Goal: Task Accomplishment & Management: Use online tool/utility

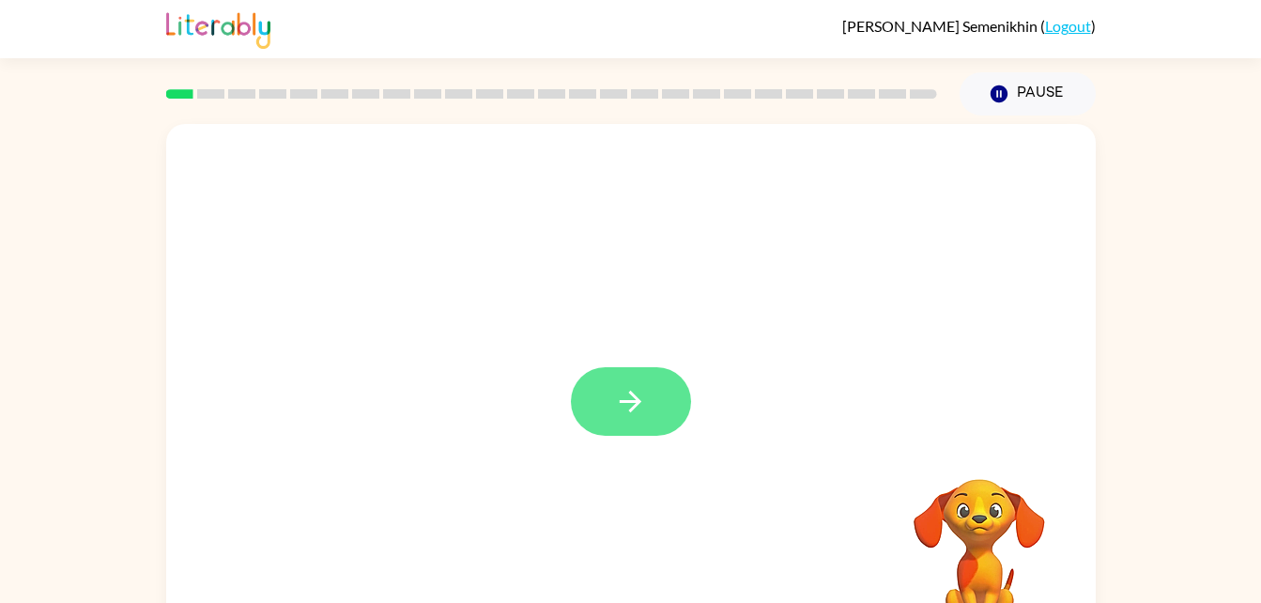
click at [616, 395] on icon "button" at bounding box center [630, 401] width 33 height 33
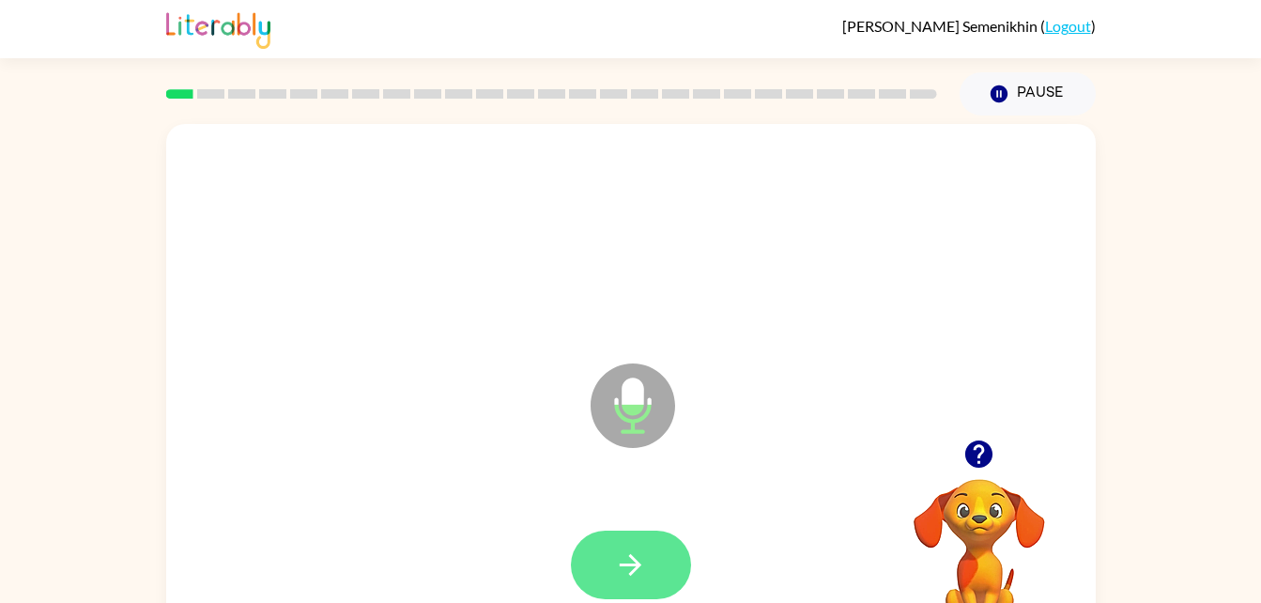
click at [647, 574] on button "button" at bounding box center [631, 564] width 120 height 69
click at [650, 538] on button "button" at bounding box center [631, 564] width 120 height 69
click at [663, 531] on button "button" at bounding box center [631, 564] width 120 height 69
click at [659, 533] on button "button" at bounding box center [631, 564] width 120 height 69
click at [635, 582] on button "button" at bounding box center [631, 564] width 120 height 69
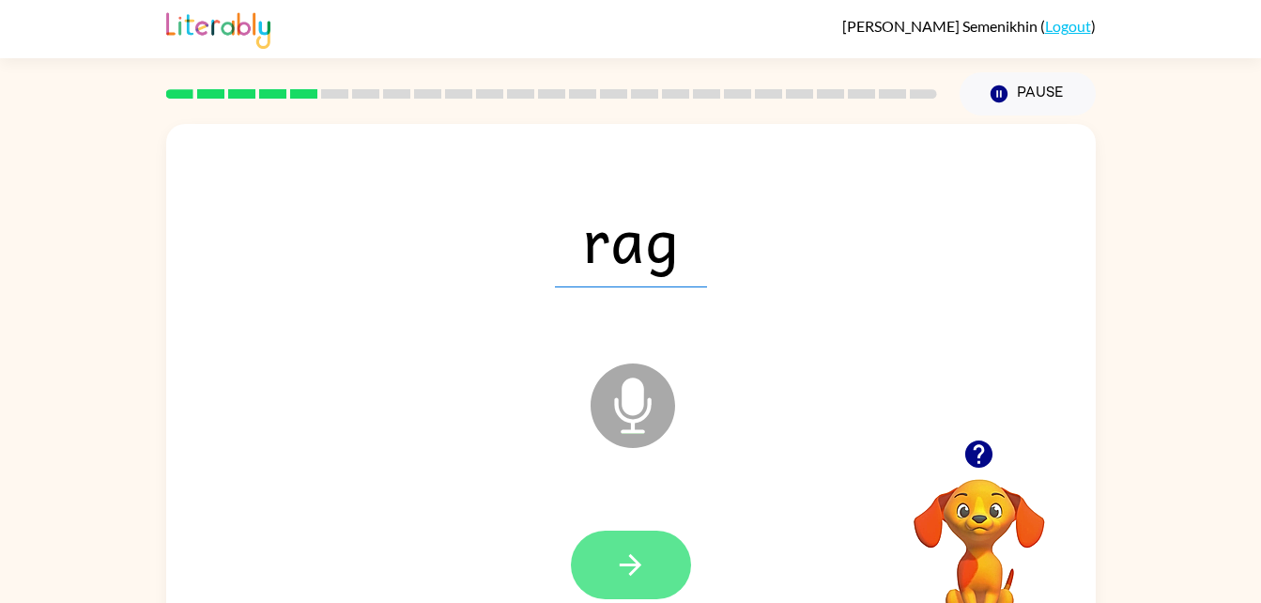
click at [614, 546] on button "button" at bounding box center [631, 564] width 120 height 69
click at [655, 535] on button "button" at bounding box center [631, 564] width 120 height 69
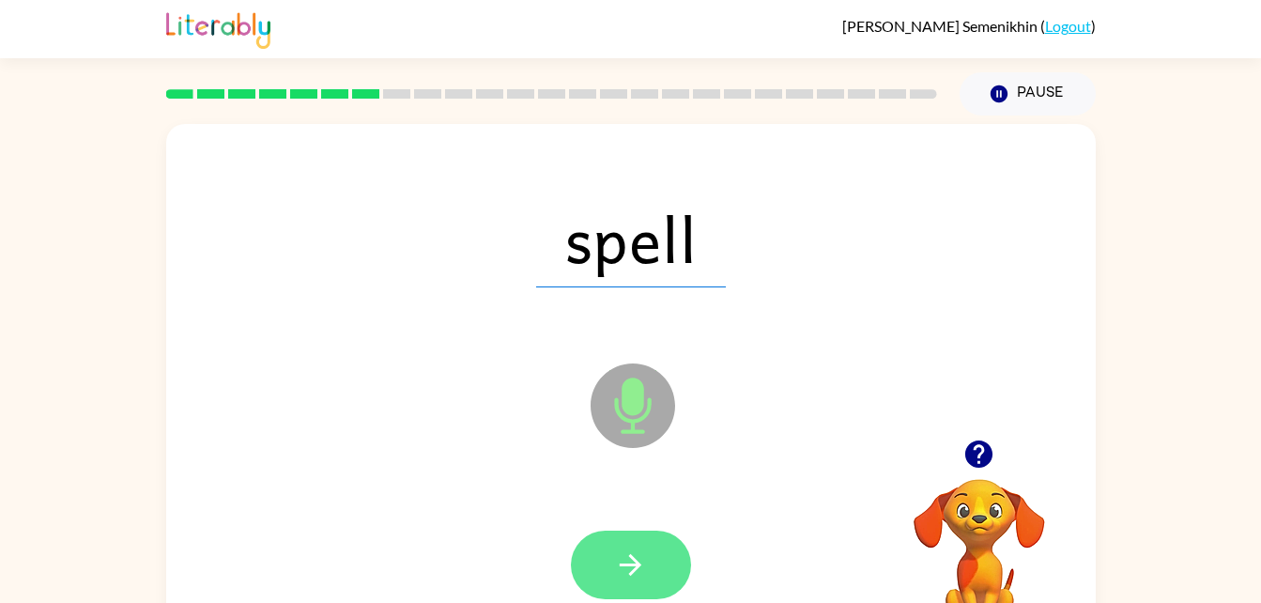
click at [647, 569] on button "button" at bounding box center [631, 564] width 120 height 69
click at [643, 558] on icon "button" at bounding box center [630, 564] width 33 height 33
click at [642, 544] on button "button" at bounding box center [631, 564] width 120 height 69
click at [664, 551] on button "button" at bounding box center [631, 564] width 120 height 69
click at [638, 559] on icon "button" at bounding box center [630, 564] width 33 height 33
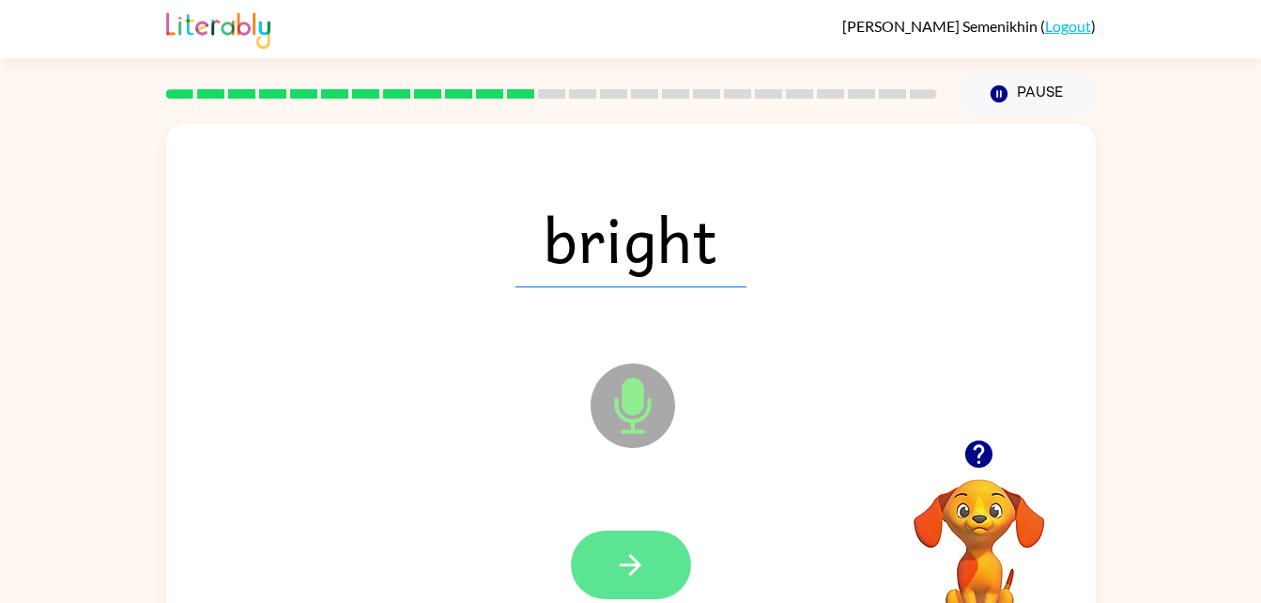
click at [637, 560] on icon "button" at bounding box center [630, 564] width 33 height 33
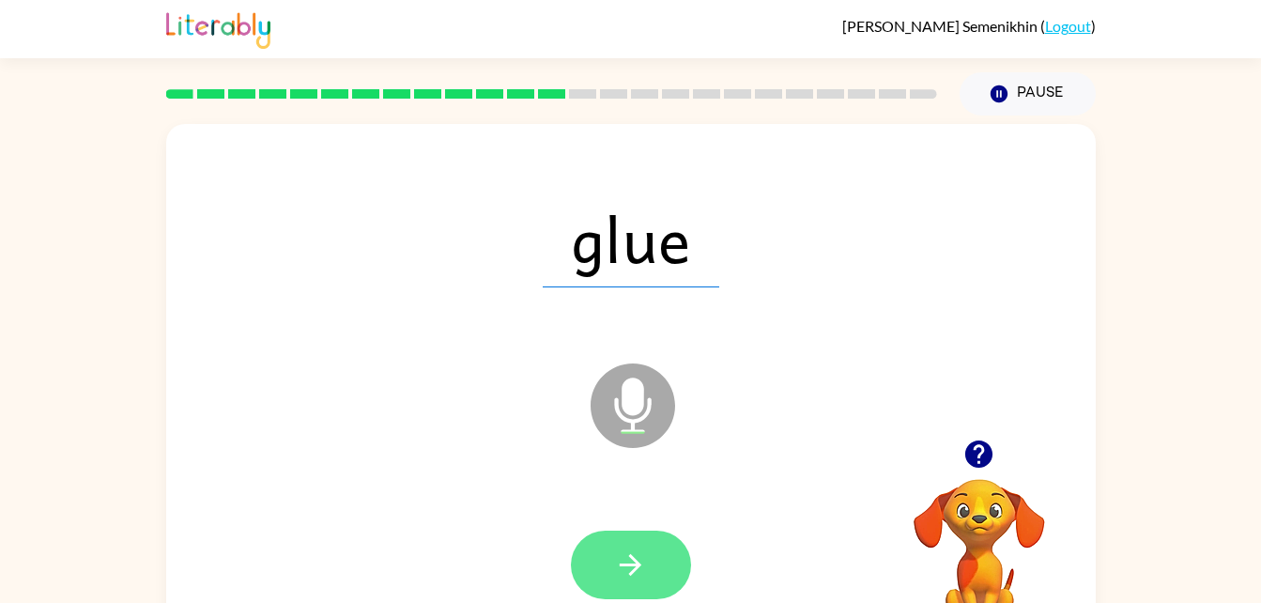
click at [631, 559] on icon "button" at bounding box center [630, 564] width 33 height 33
click at [663, 551] on button "button" at bounding box center [631, 564] width 120 height 69
click at [620, 558] on icon "button" at bounding box center [630, 564] width 33 height 33
click at [613, 558] on button "button" at bounding box center [631, 564] width 120 height 69
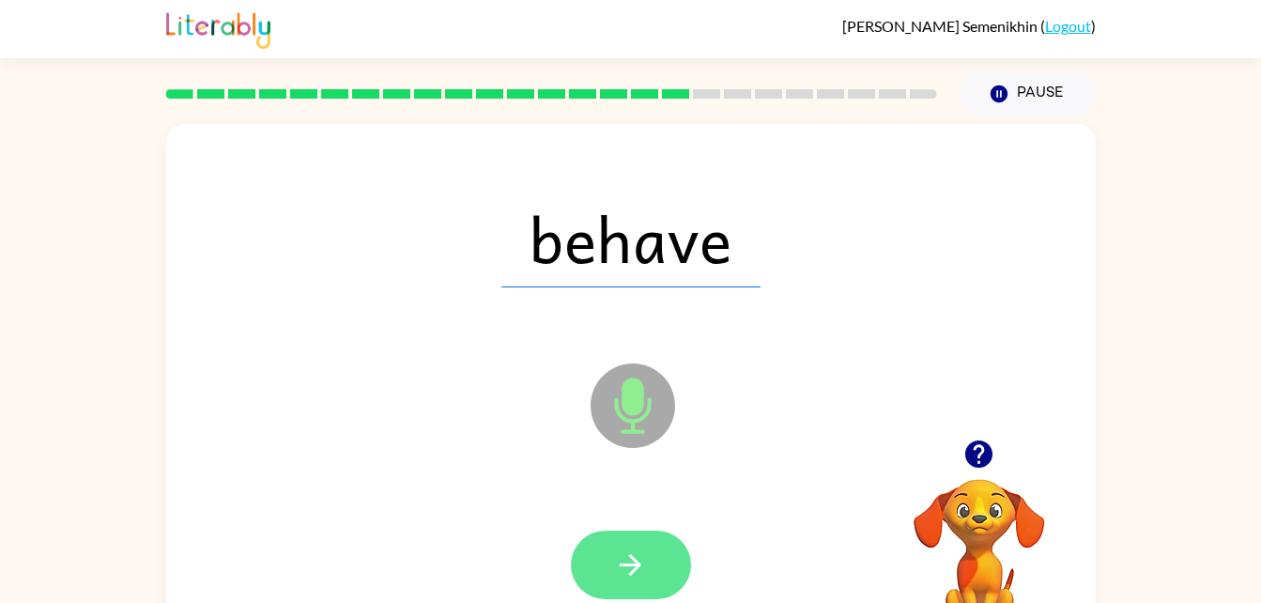
click at [613, 550] on button "button" at bounding box center [631, 564] width 120 height 69
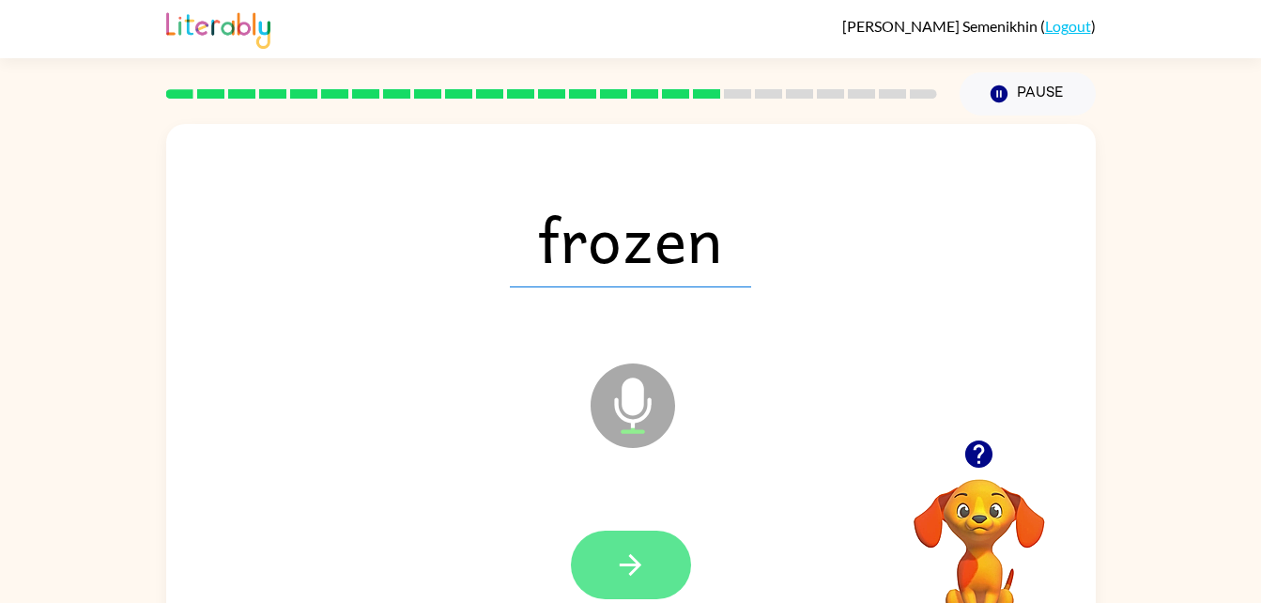
click at [646, 550] on icon "button" at bounding box center [630, 564] width 33 height 33
click at [632, 572] on icon "button" at bounding box center [631, 565] width 22 height 22
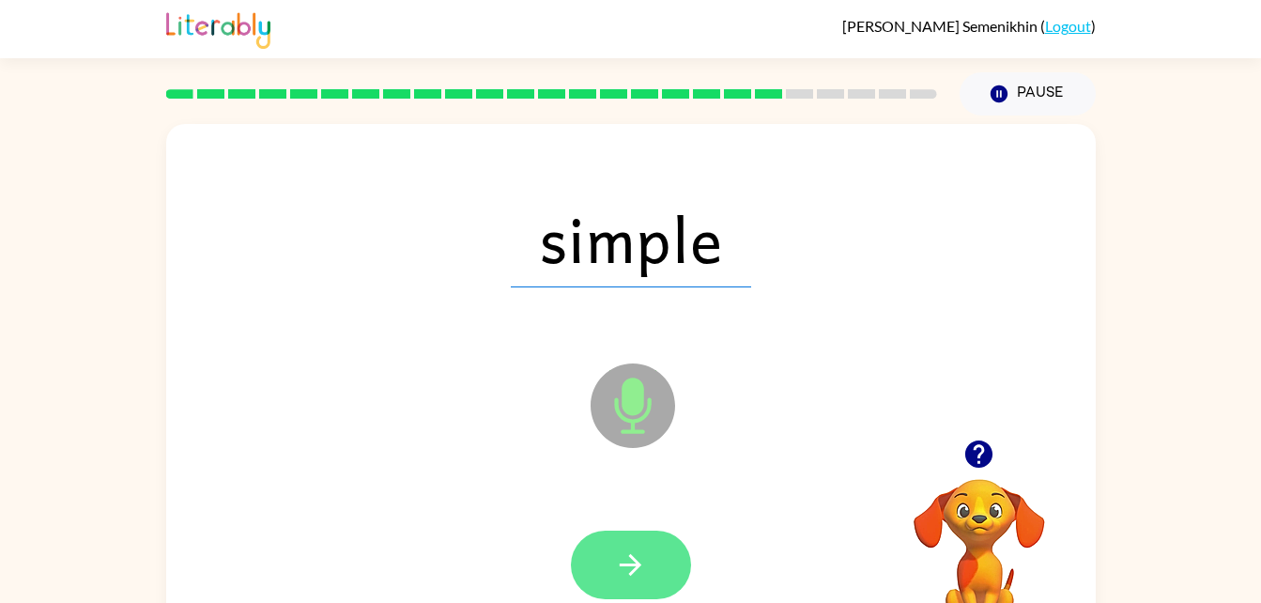
click at [615, 568] on icon "button" at bounding box center [630, 564] width 33 height 33
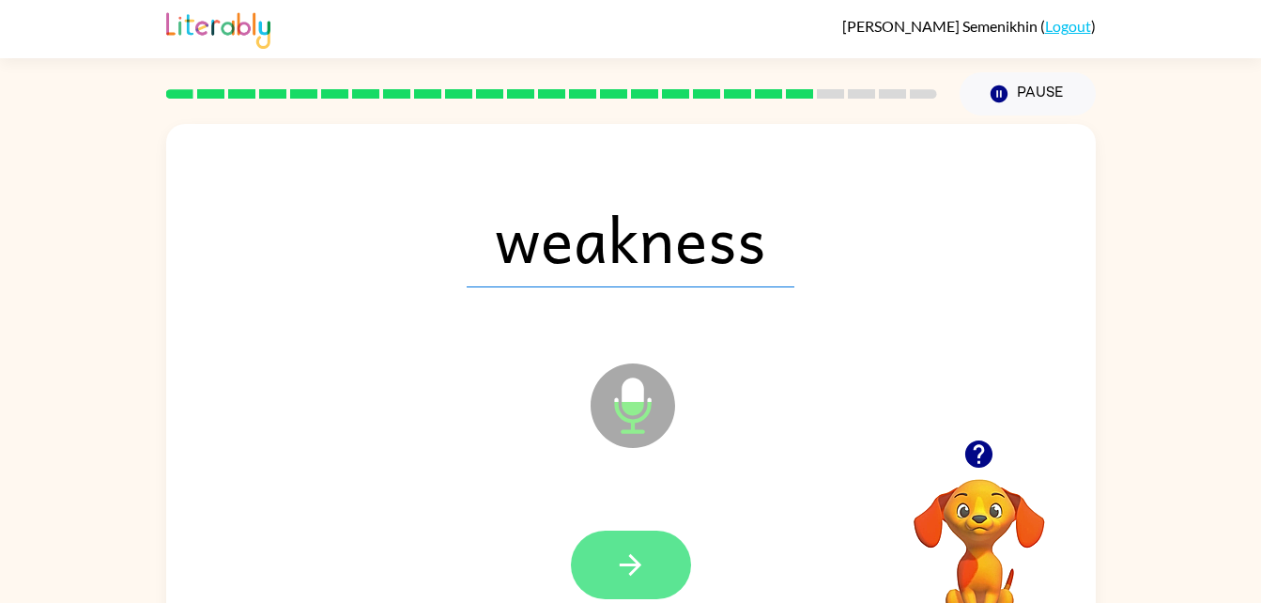
click at [641, 555] on icon "button" at bounding box center [630, 564] width 33 height 33
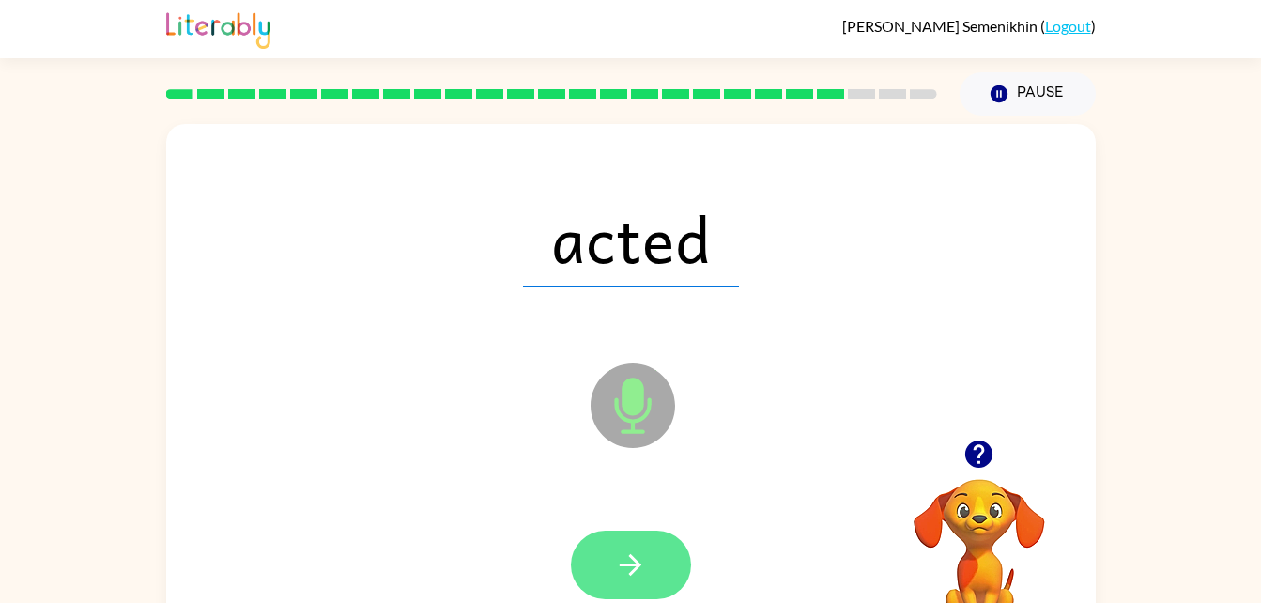
click at [640, 553] on icon "button" at bounding box center [630, 564] width 33 height 33
click at [646, 578] on icon "button" at bounding box center [630, 564] width 33 height 33
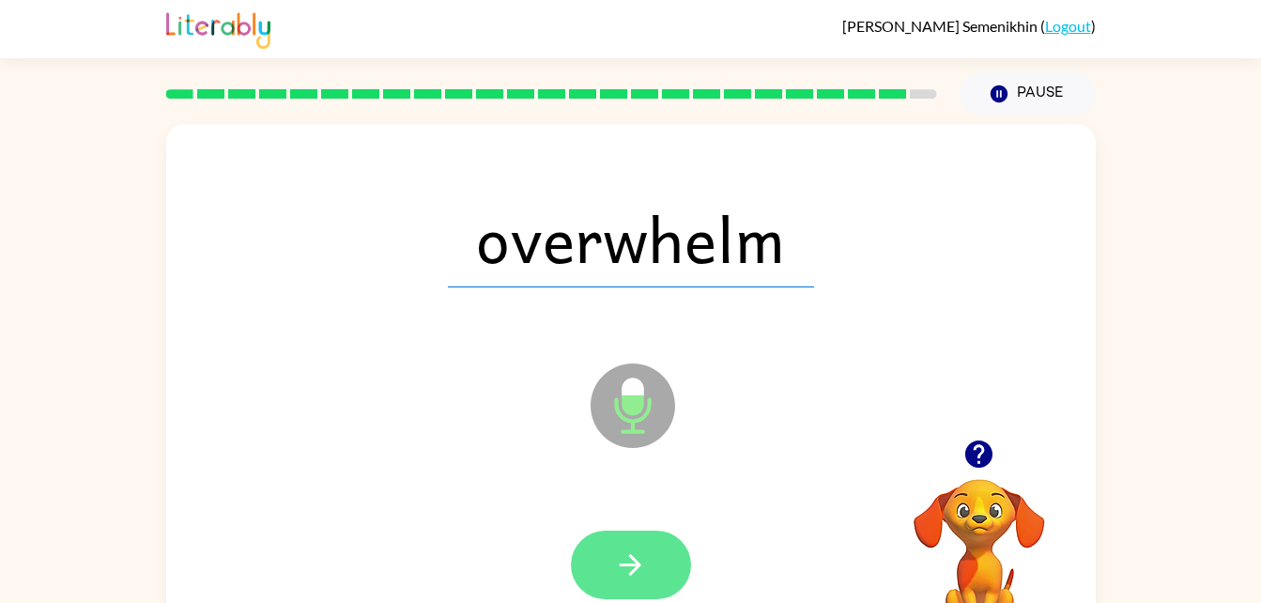
click at [636, 572] on icon "button" at bounding box center [630, 564] width 33 height 33
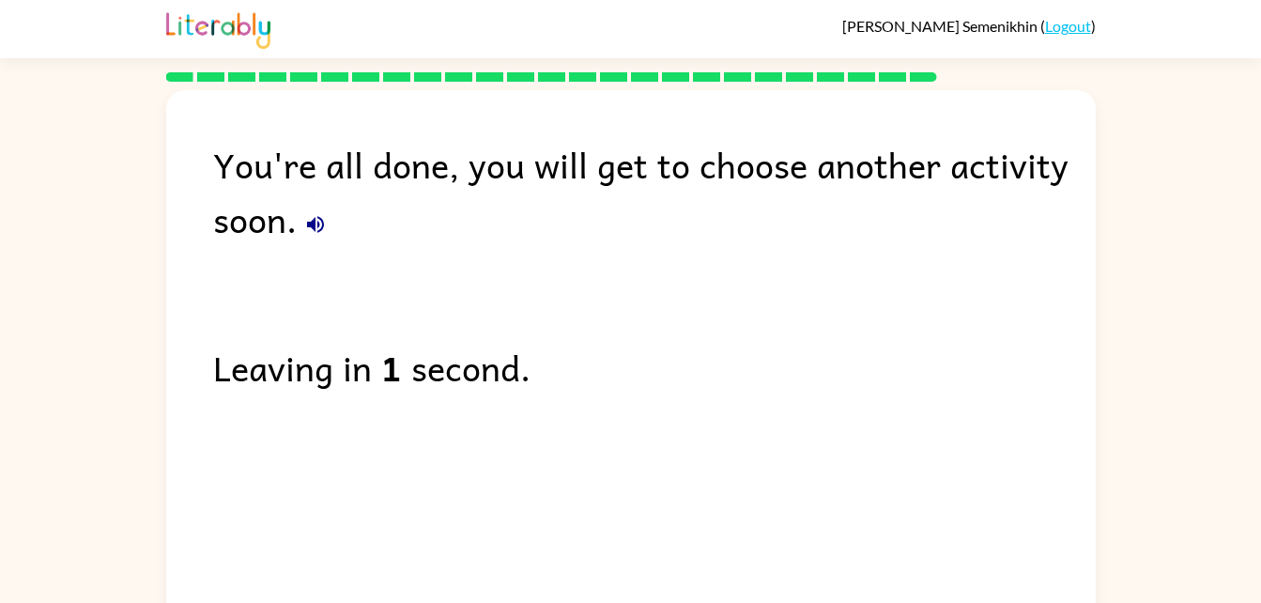
click at [306, 237] on button "button" at bounding box center [316, 225] width 38 height 38
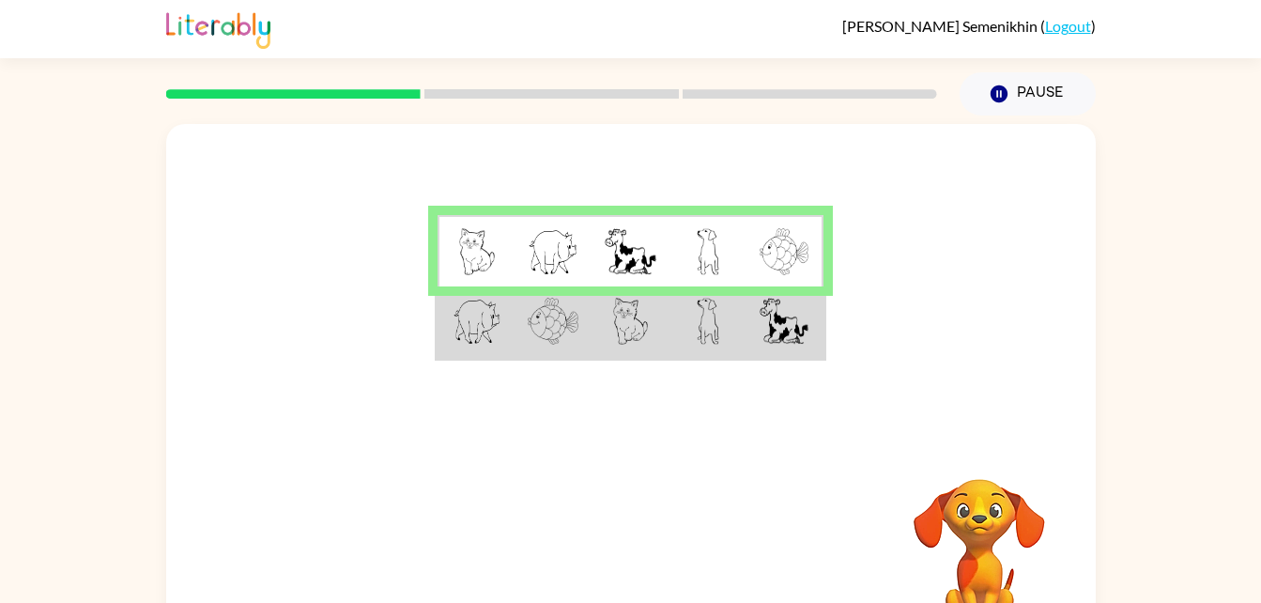
click at [557, 346] on td at bounding box center [552, 322] width 77 height 72
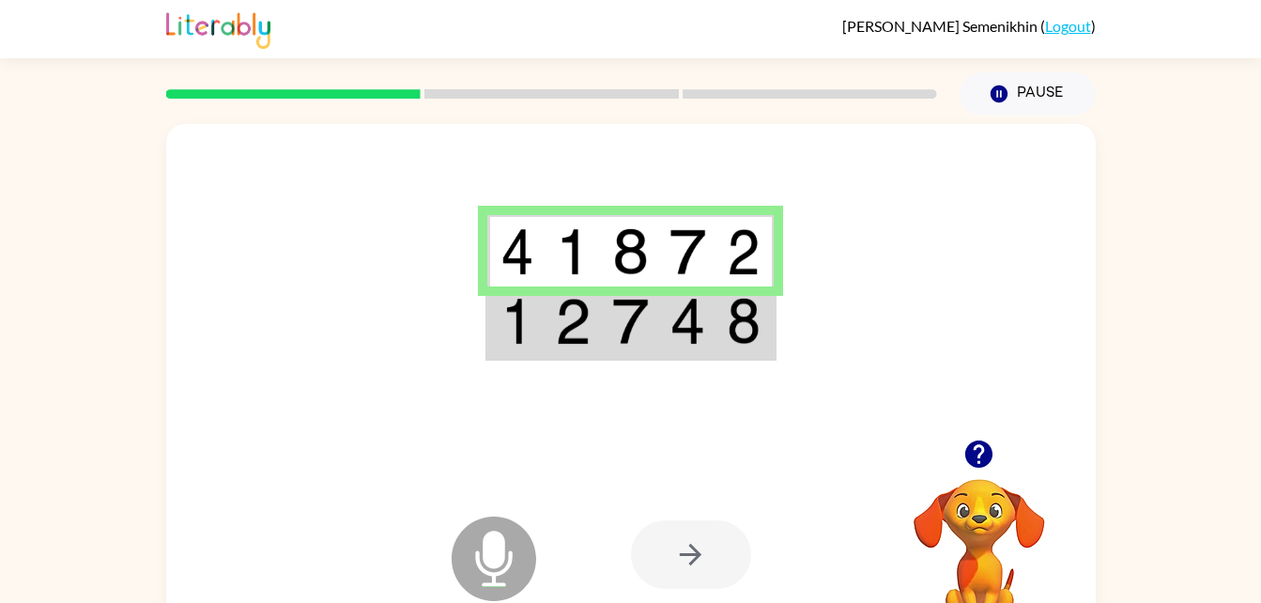
click at [578, 336] on img at bounding box center [573, 321] width 36 height 47
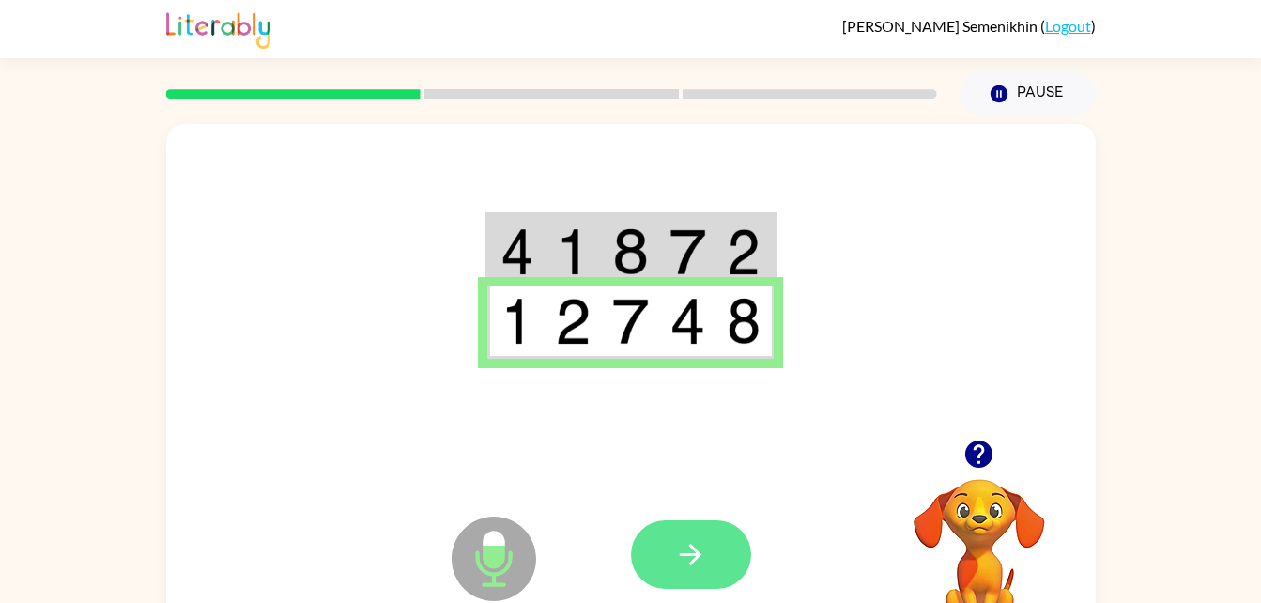
click at [682, 537] on button "button" at bounding box center [691, 554] width 120 height 69
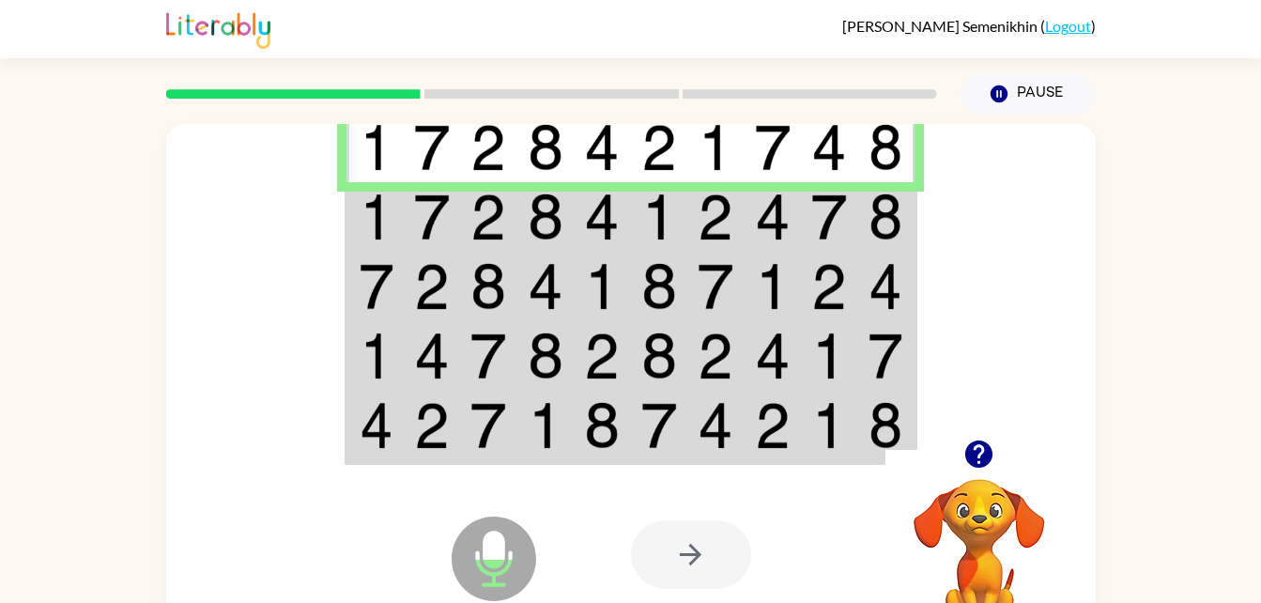
click at [415, 161] on img at bounding box center [432, 147] width 36 height 47
click at [383, 230] on img at bounding box center [377, 216] width 34 height 47
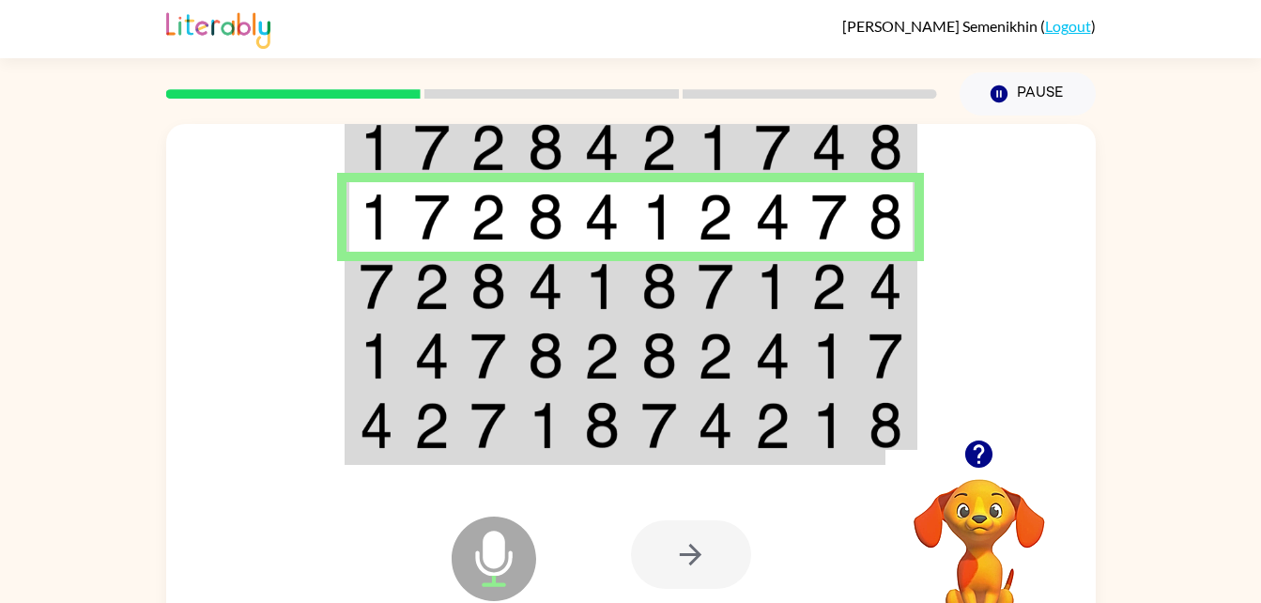
click at [375, 295] on img at bounding box center [377, 286] width 34 height 47
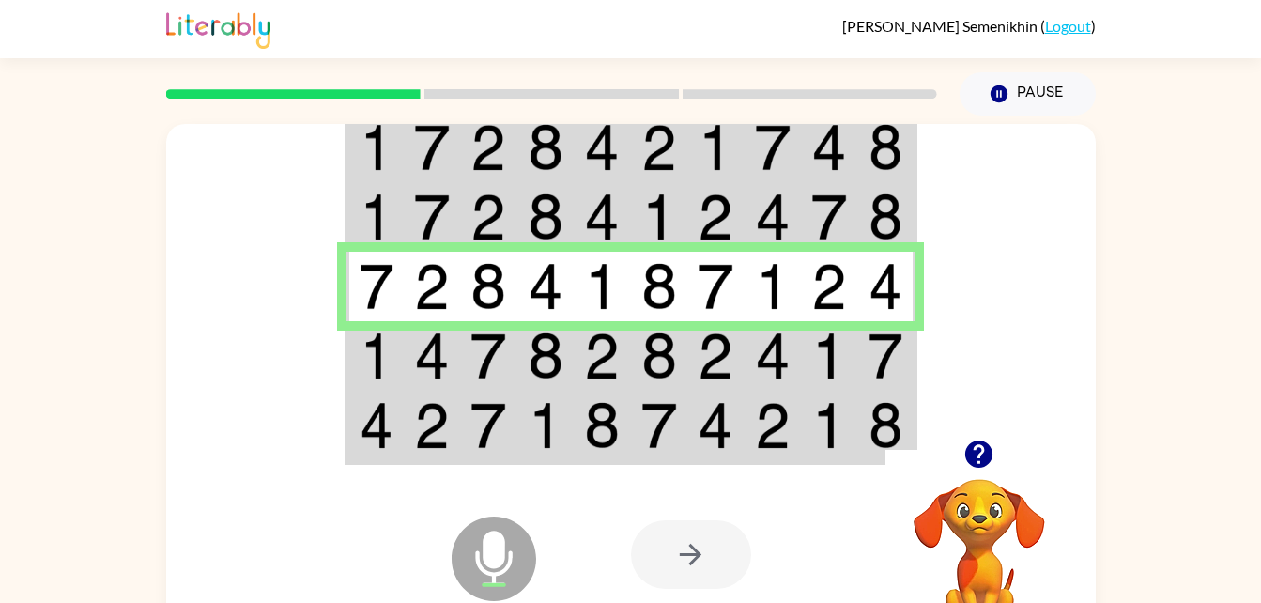
click at [390, 359] on img at bounding box center [377, 355] width 34 height 47
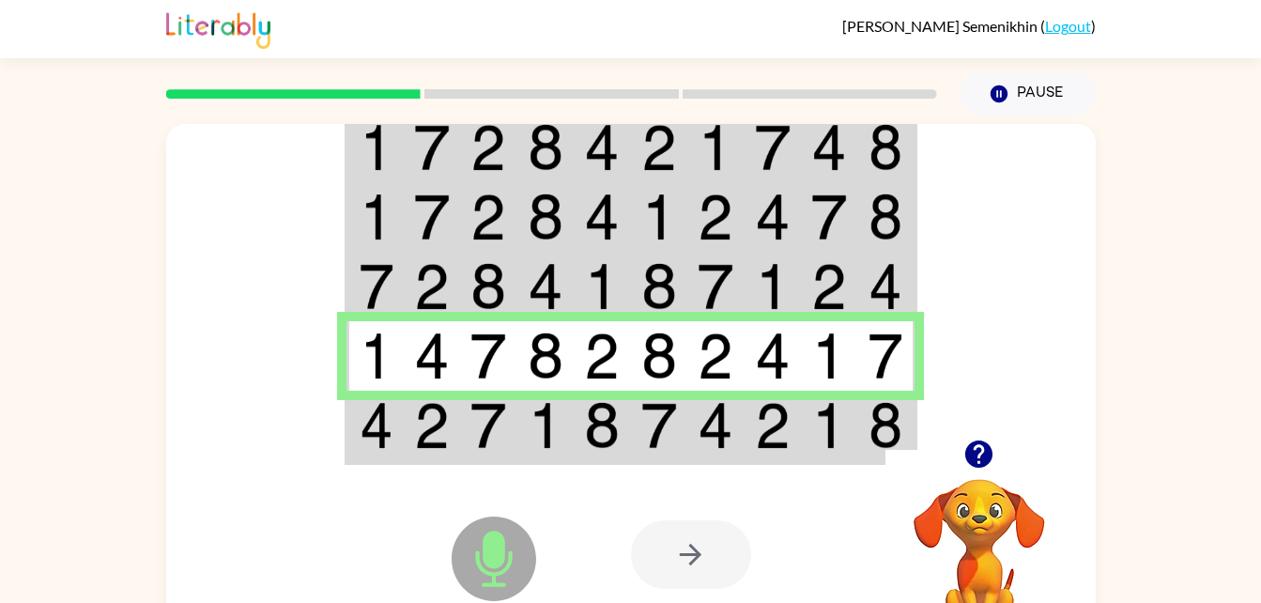
click at [435, 448] on img at bounding box center [432, 425] width 36 height 47
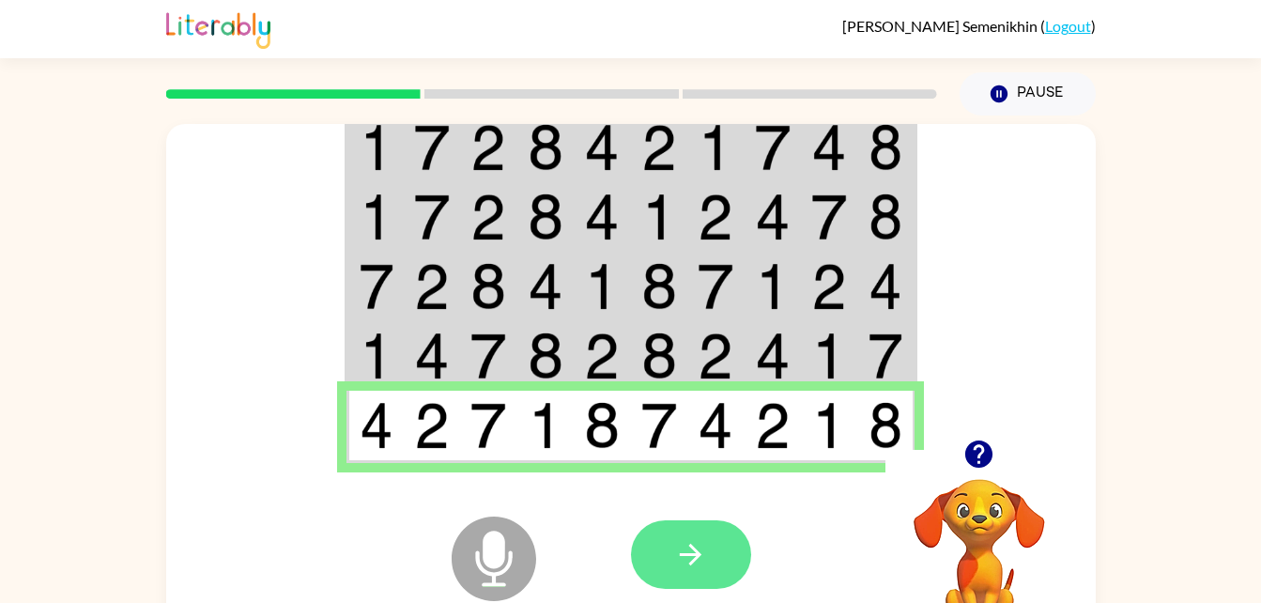
click at [695, 559] on icon "button" at bounding box center [691, 555] width 22 height 22
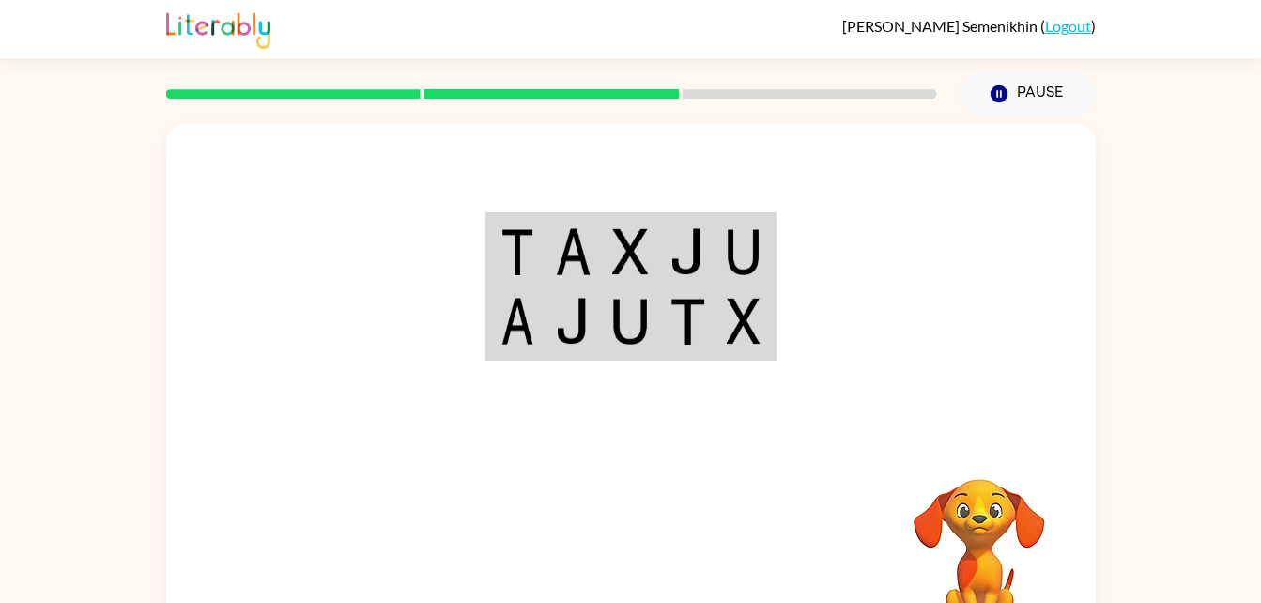
click at [542, 265] on td at bounding box center [515, 251] width 57 height 72
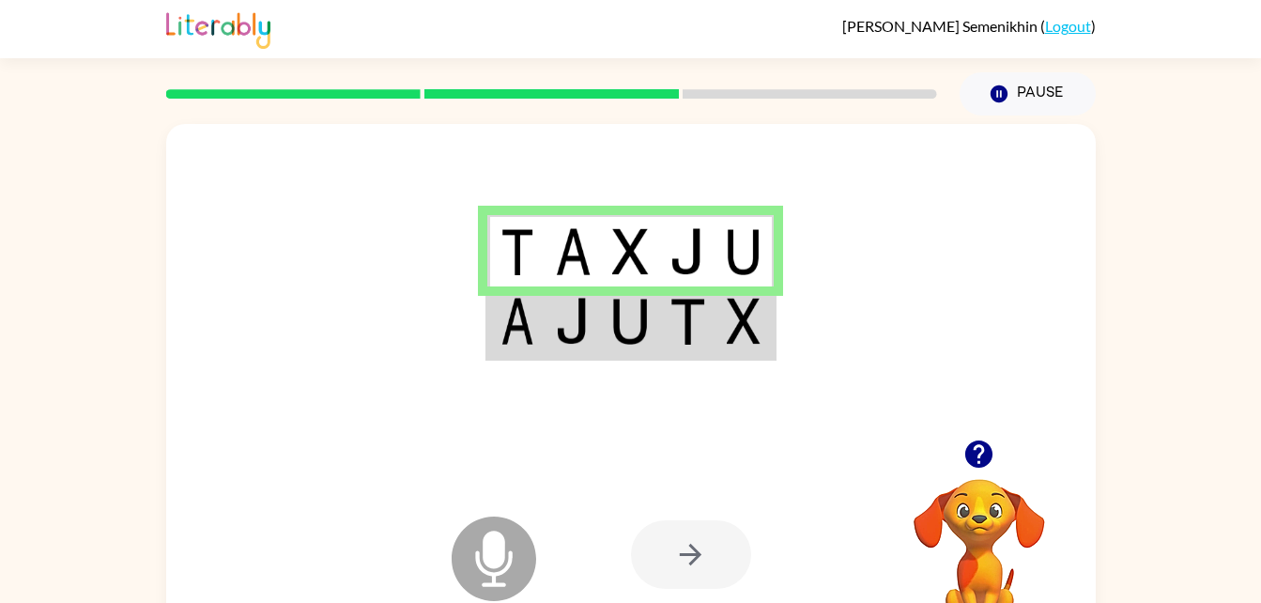
click at [509, 340] on img at bounding box center [517, 321] width 34 height 47
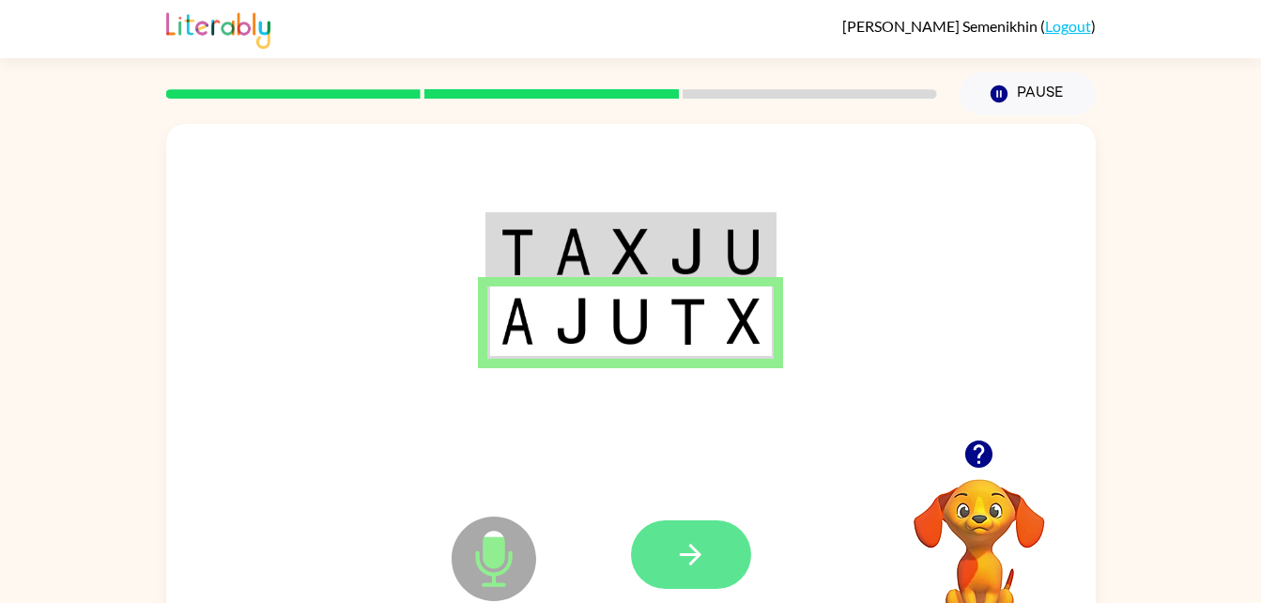
click at [735, 560] on button "button" at bounding box center [691, 554] width 120 height 69
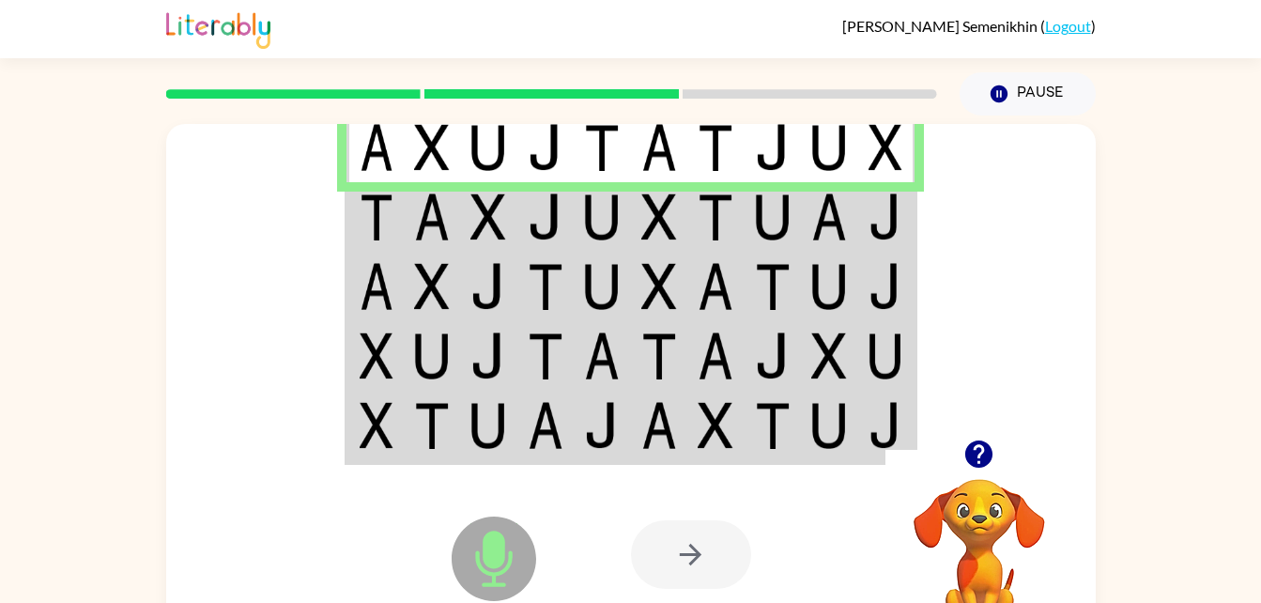
click at [374, 227] on img at bounding box center [377, 216] width 34 height 47
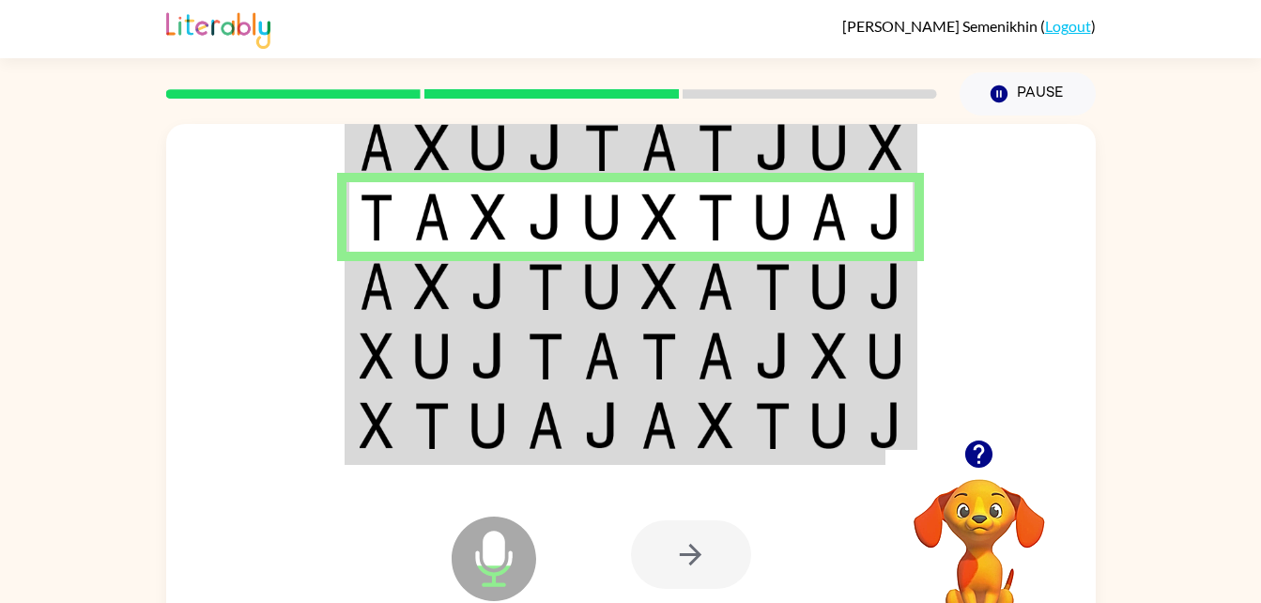
click at [431, 307] on img at bounding box center [432, 286] width 36 height 47
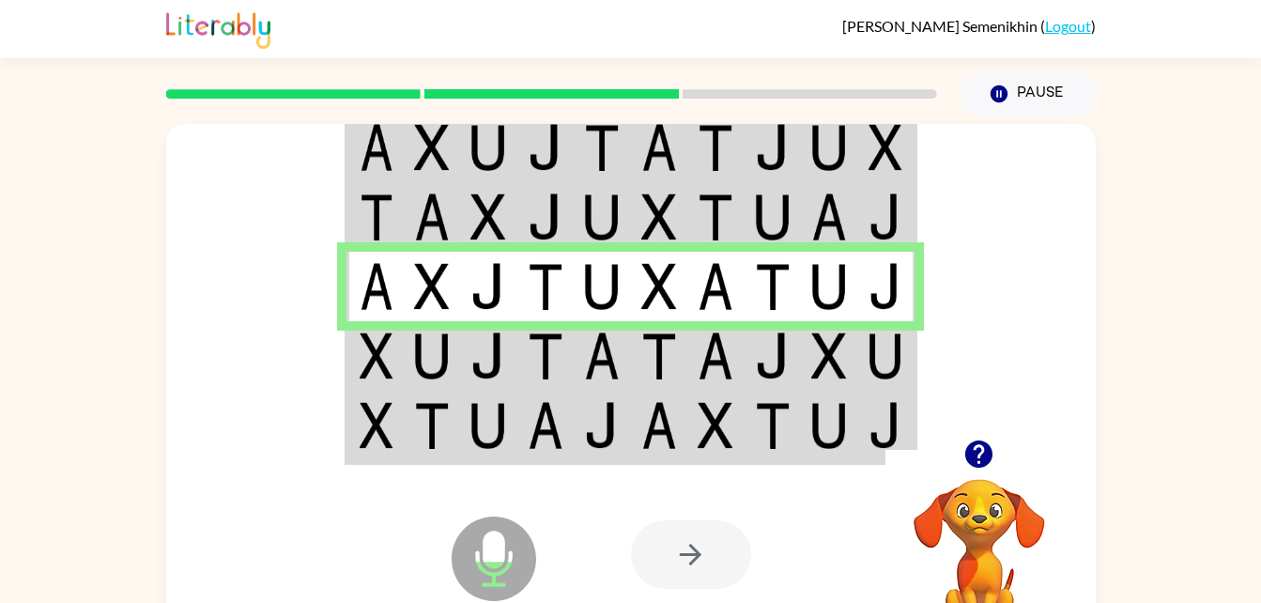
click at [406, 359] on td at bounding box center [432, 355] width 57 height 69
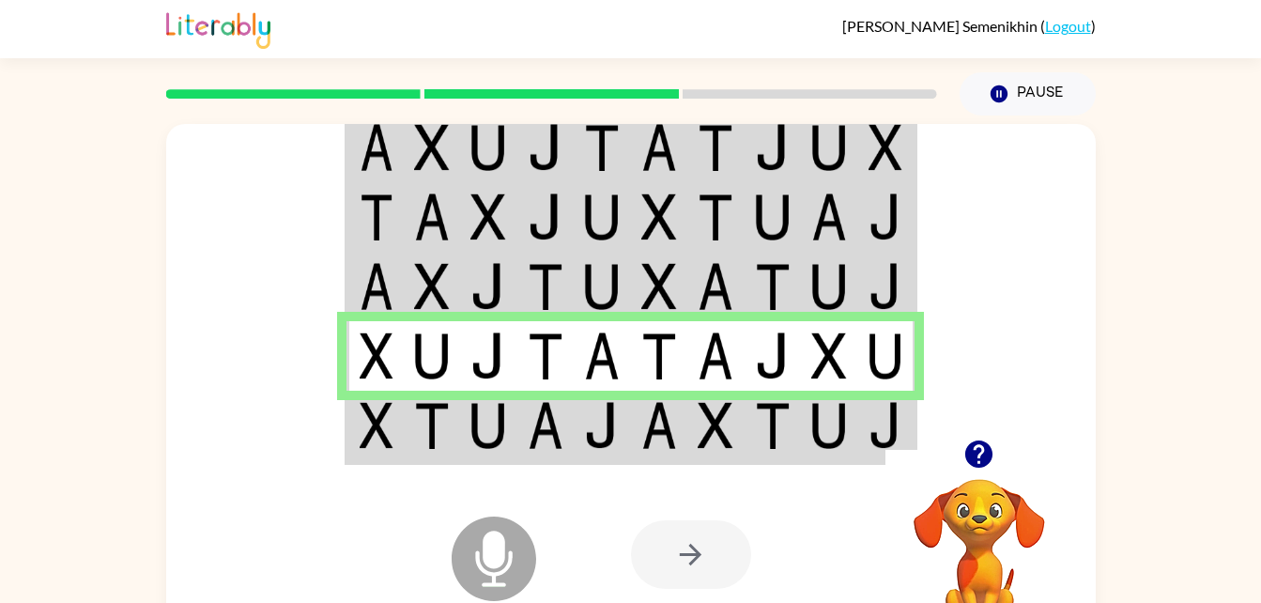
click at [389, 436] on img at bounding box center [377, 425] width 34 height 47
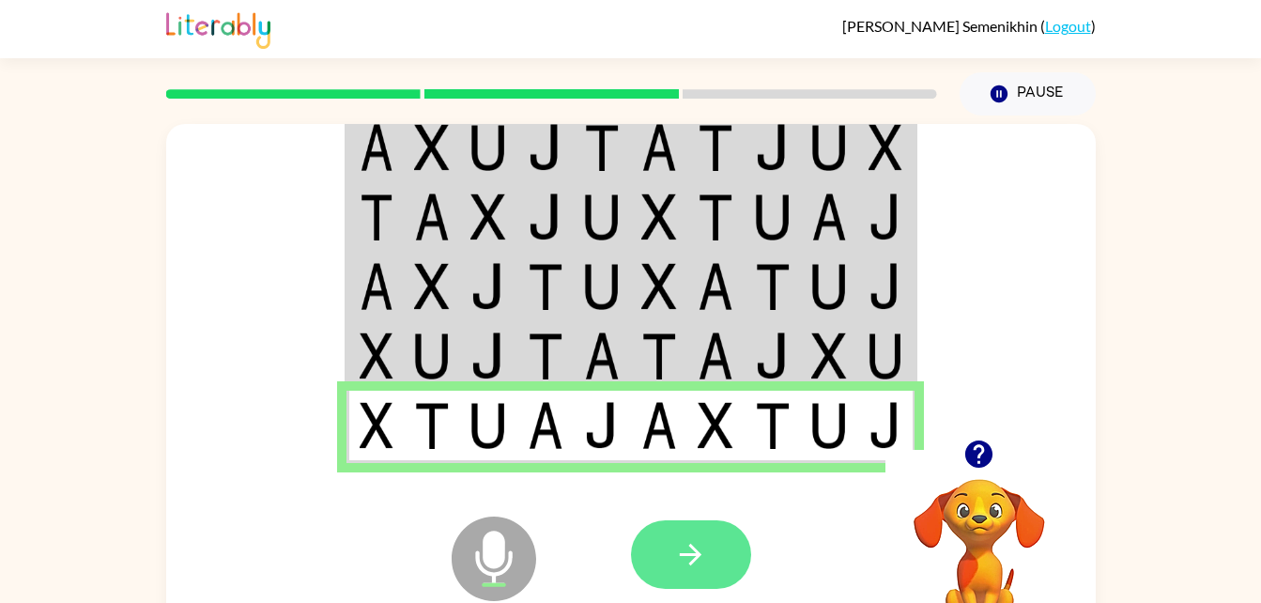
click at [677, 549] on icon "button" at bounding box center [690, 554] width 33 height 33
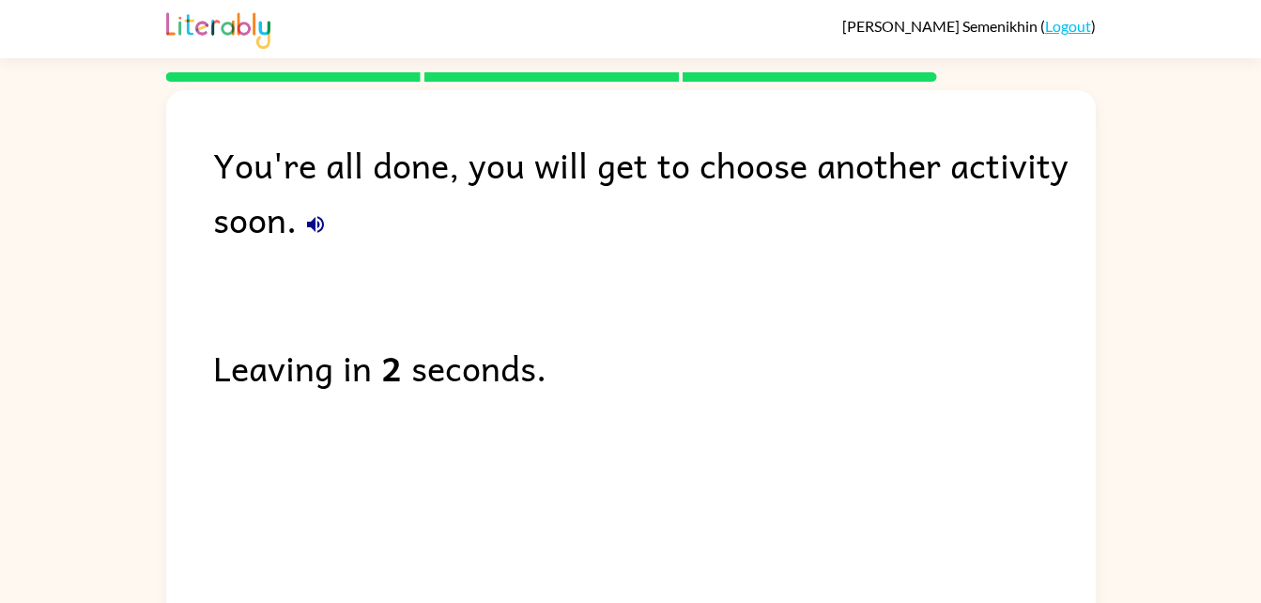
click at [313, 253] on div "You're all done, you will get to choose another activity soon. Leaving in 2 sec…" at bounding box center [630, 353] width 929 height 527
click at [330, 221] on button "button" at bounding box center [316, 225] width 38 height 38
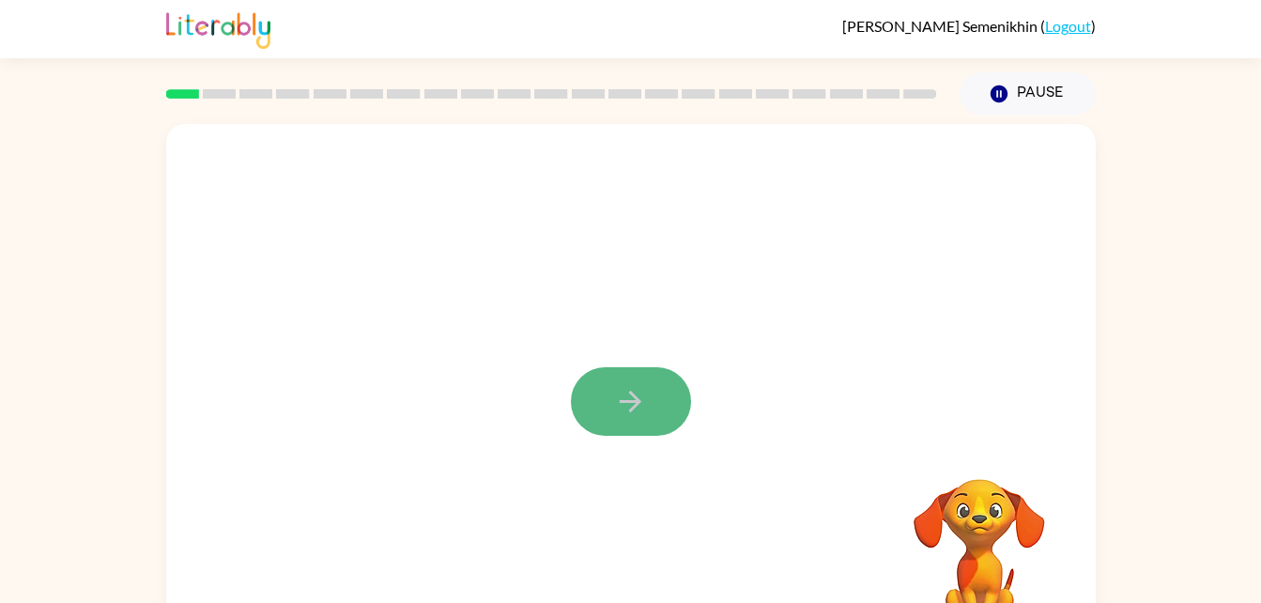
click at [621, 400] on icon "button" at bounding box center [630, 401] width 33 height 33
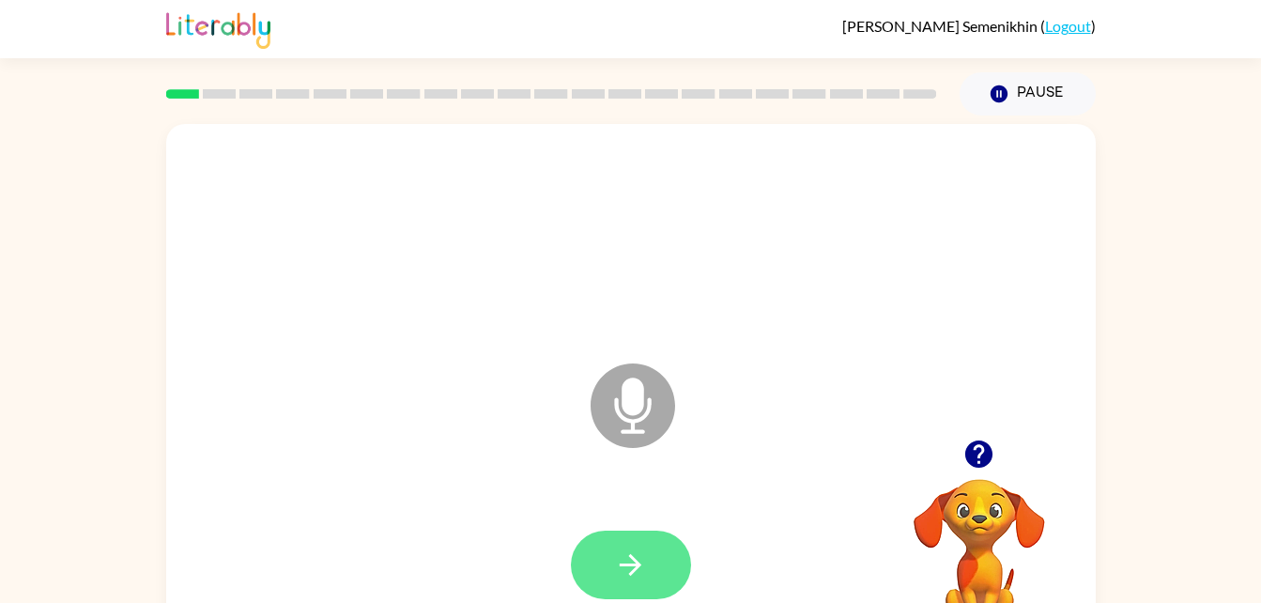
click at [637, 559] on icon "button" at bounding box center [630, 564] width 33 height 33
click at [642, 561] on icon "button" at bounding box center [630, 564] width 33 height 33
click at [652, 571] on button "button" at bounding box center [631, 564] width 120 height 69
click at [618, 550] on icon "button" at bounding box center [630, 564] width 33 height 33
click at [636, 565] on icon "button" at bounding box center [631, 565] width 22 height 22
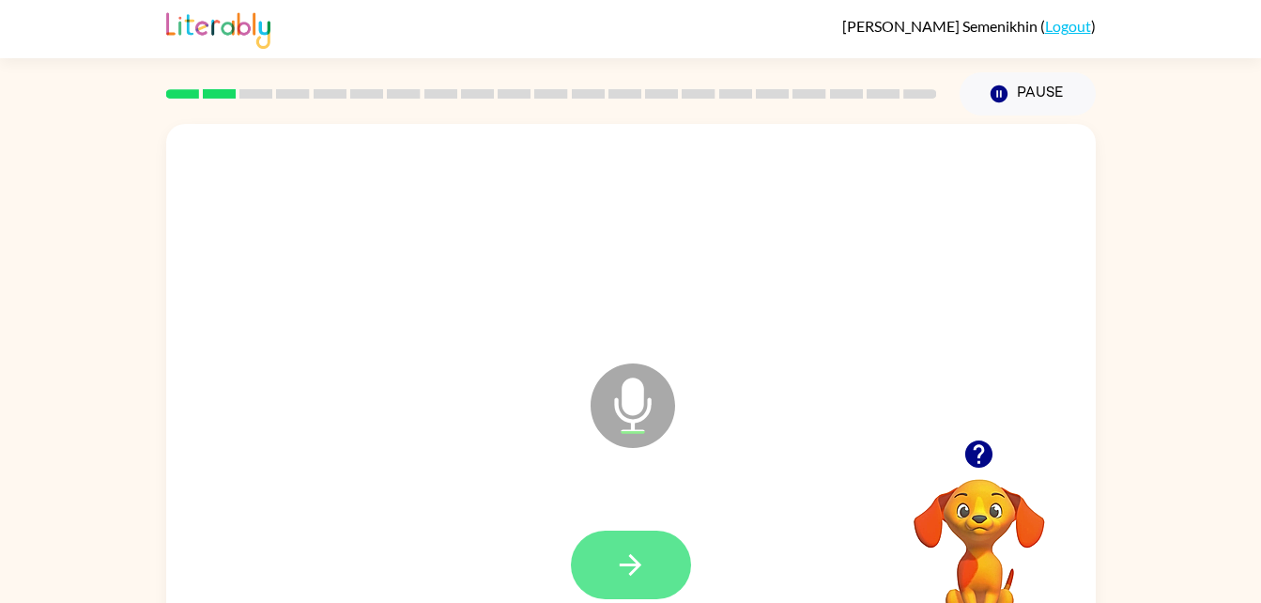
click at [651, 595] on button "button" at bounding box center [631, 564] width 120 height 69
click at [644, 569] on icon "button" at bounding box center [630, 564] width 33 height 33
click at [623, 550] on icon "button" at bounding box center [630, 564] width 33 height 33
click at [648, 571] on button "button" at bounding box center [631, 564] width 120 height 69
click at [624, 561] on icon "button" at bounding box center [630, 564] width 33 height 33
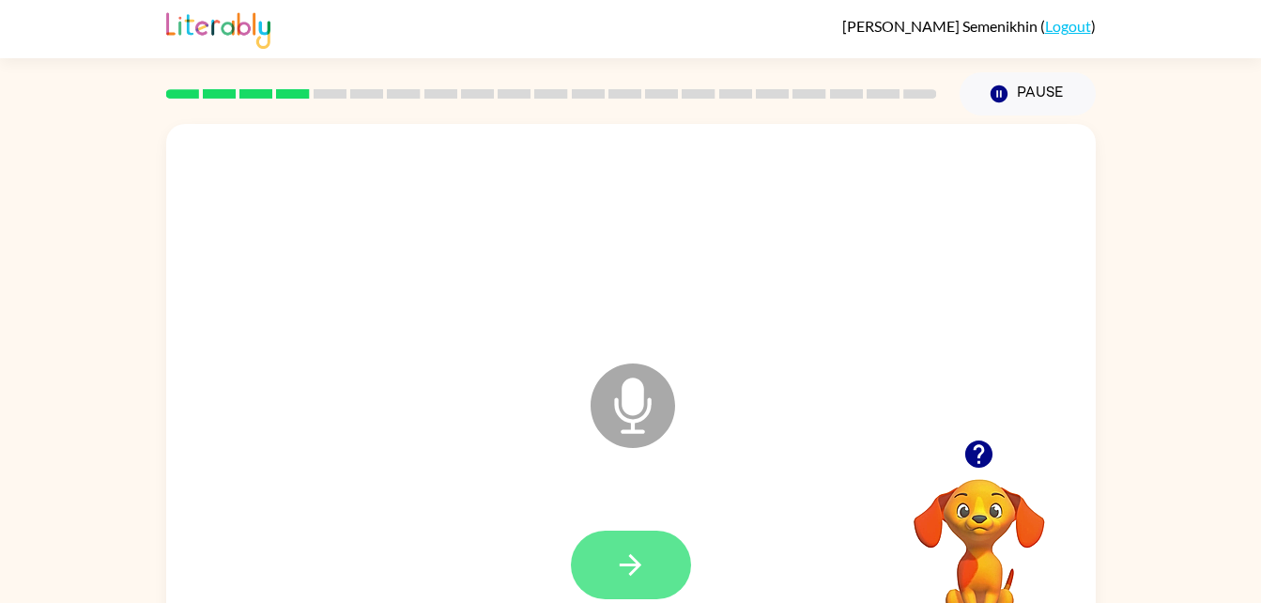
click at [637, 533] on button "button" at bounding box center [631, 564] width 120 height 69
click at [613, 577] on button "button" at bounding box center [631, 564] width 120 height 69
click at [593, 579] on button "button" at bounding box center [631, 564] width 120 height 69
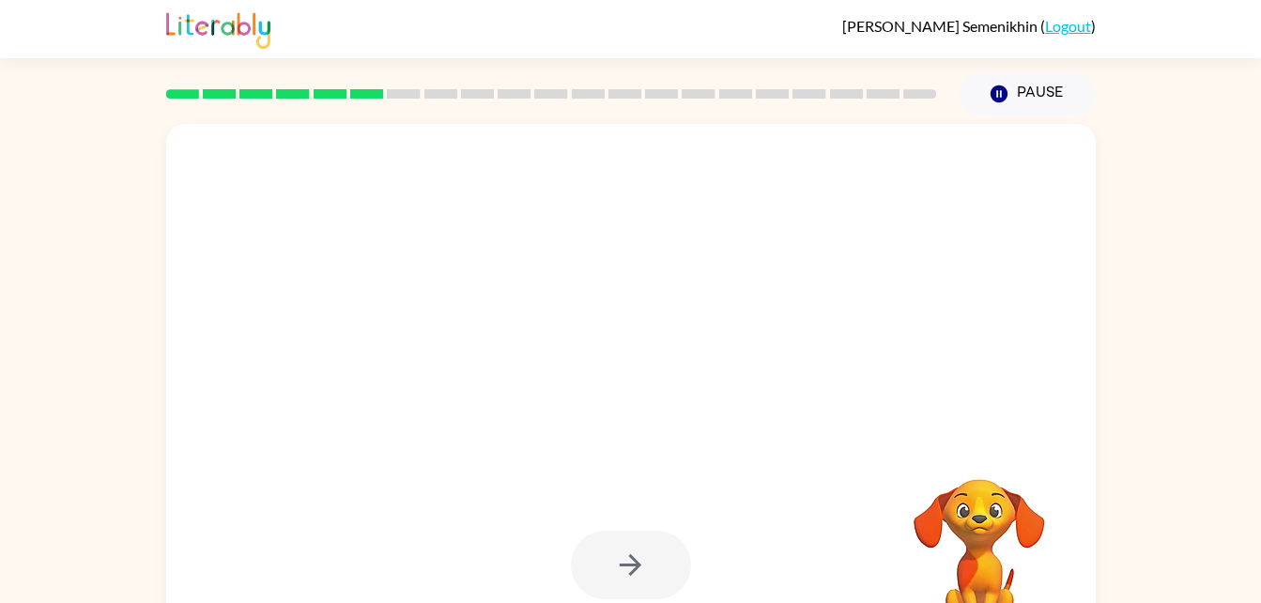
click at [623, 574] on div at bounding box center [631, 564] width 120 height 69
click at [525, 397] on div at bounding box center [630, 392] width 929 height 536
click at [1000, 89] on icon "button" at bounding box center [997, 93] width 17 height 17
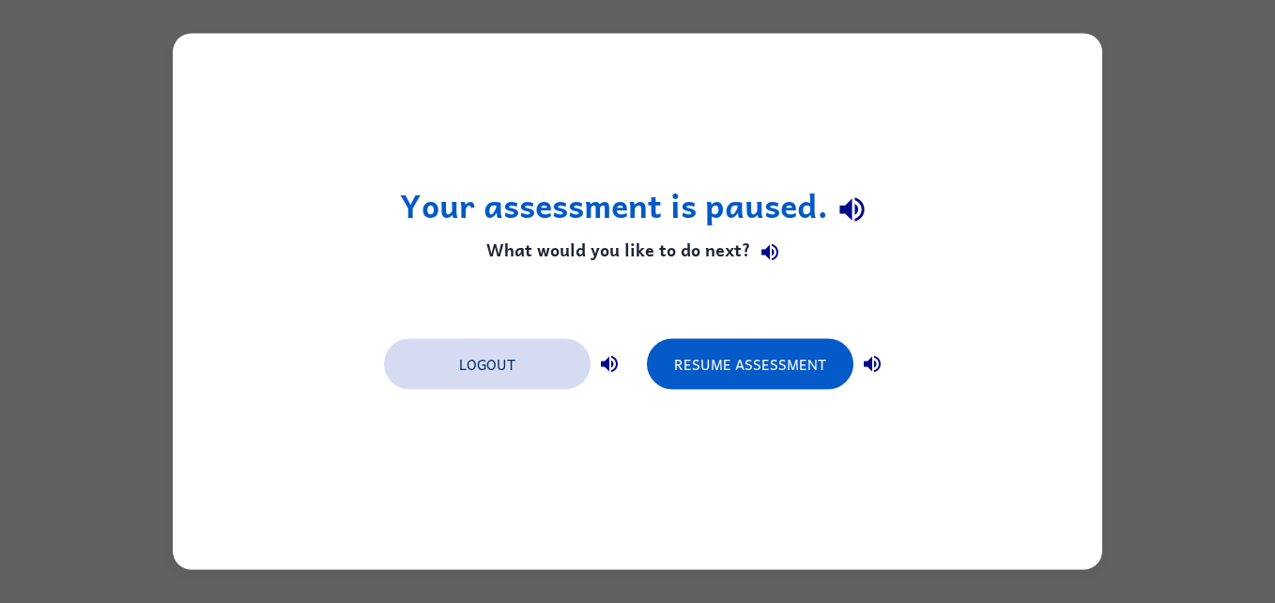
click at [538, 361] on button "Logout" at bounding box center [487, 364] width 207 height 51
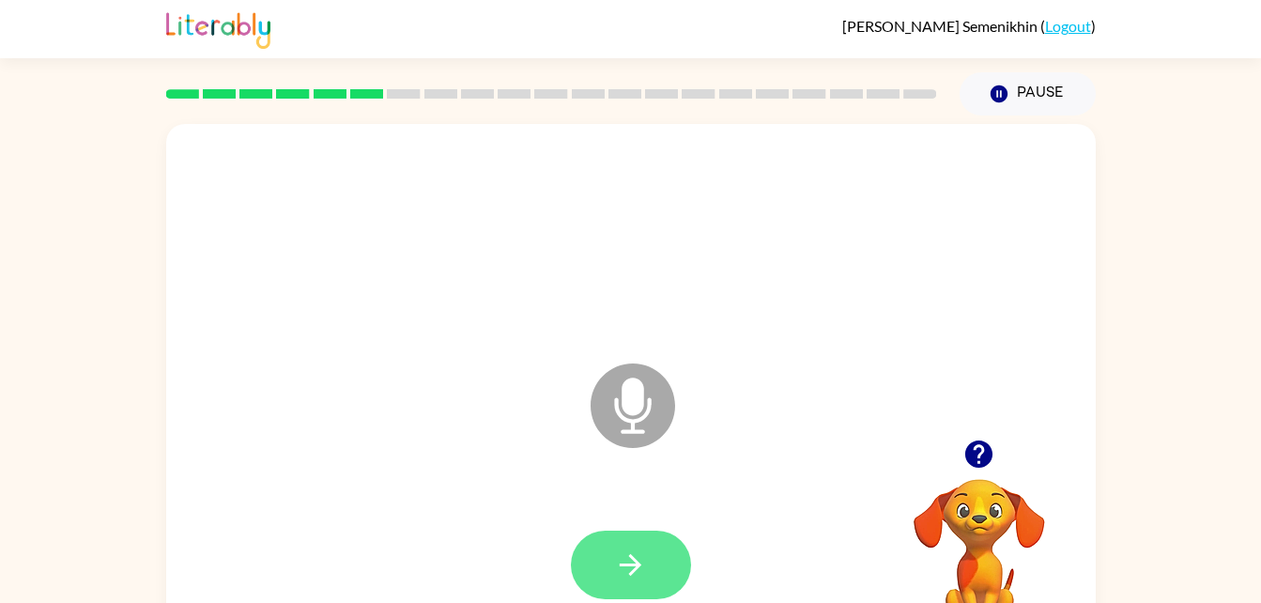
click at [648, 565] on button "button" at bounding box center [631, 564] width 120 height 69
click at [636, 582] on button "button" at bounding box center [631, 564] width 120 height 69
click at [642, 557] on icon "button" at bounding box center [630, 564] width 33 height 33
click at [619, 570] on icon "button" at bounding box center [630, 564] width 33 height 33
click at [652, 563] on button "button" at bounding box center [631, 564] width 120 height 69
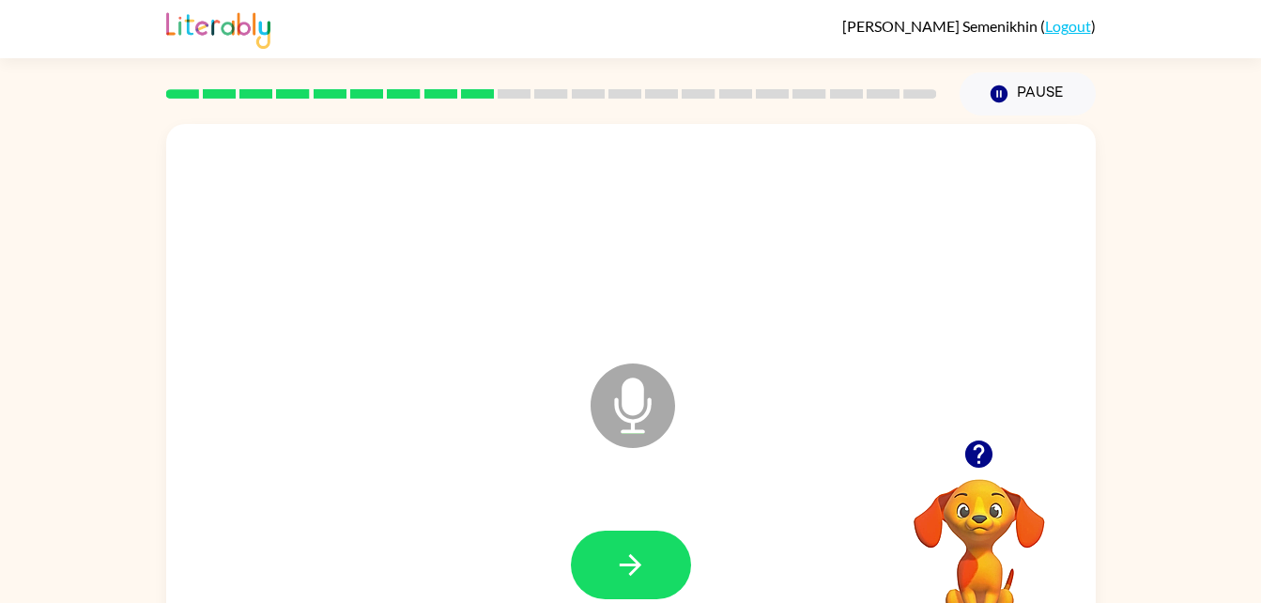
click at [706, 576] on div at bounding box center [631, 565] width 892 height 154
click at [634, 554] on icon "button" at bounding box center [630, 564] width 33 height 33
click at [682, 594] on div at bounding box center [631, 564] width 120 height 69
click at [626, 585] on button "button" at bounding box center [631, 564] width 120 height 69
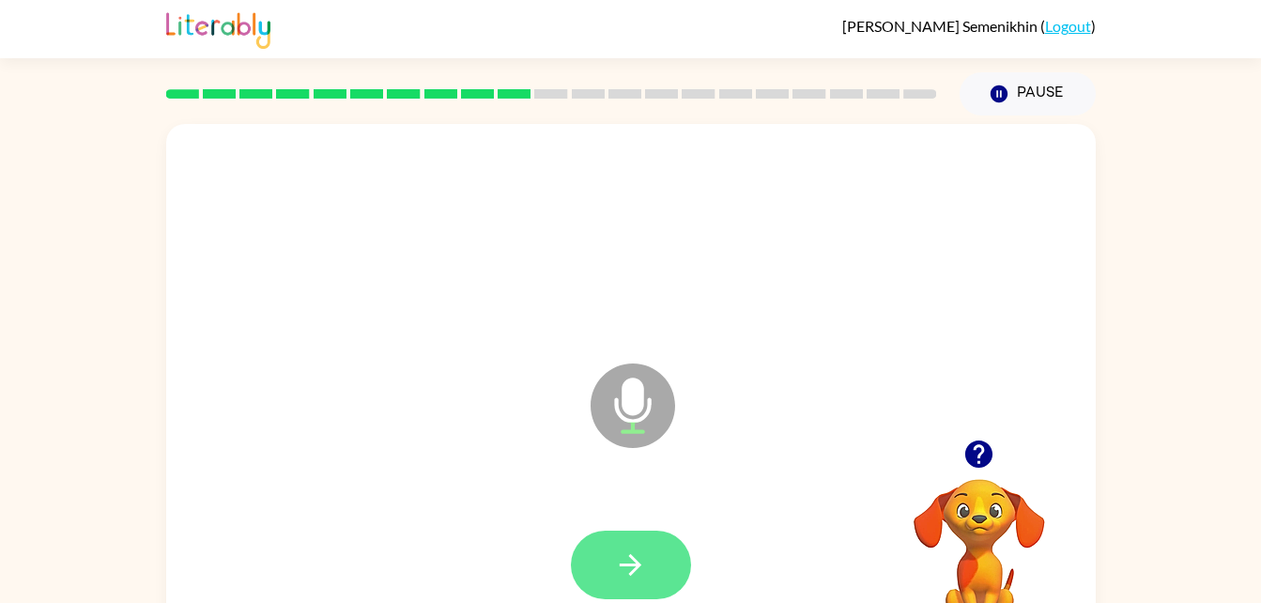
click at [597, 565] on button "button" at bounding box center [631, 564] width 120 height 69
click at [596, 572] on button "button" at bounding box center [631, 564] width 120 height 69
click at [631, 568] on icon "button" at bounding box center [630, 564] width 33 height 33
click at [642, 565] on icon "button" at bounding box center [630, 564] width 33 height 33
click at [606, 567] on button "button" at bounding box center [631, 564] width 120 height 69
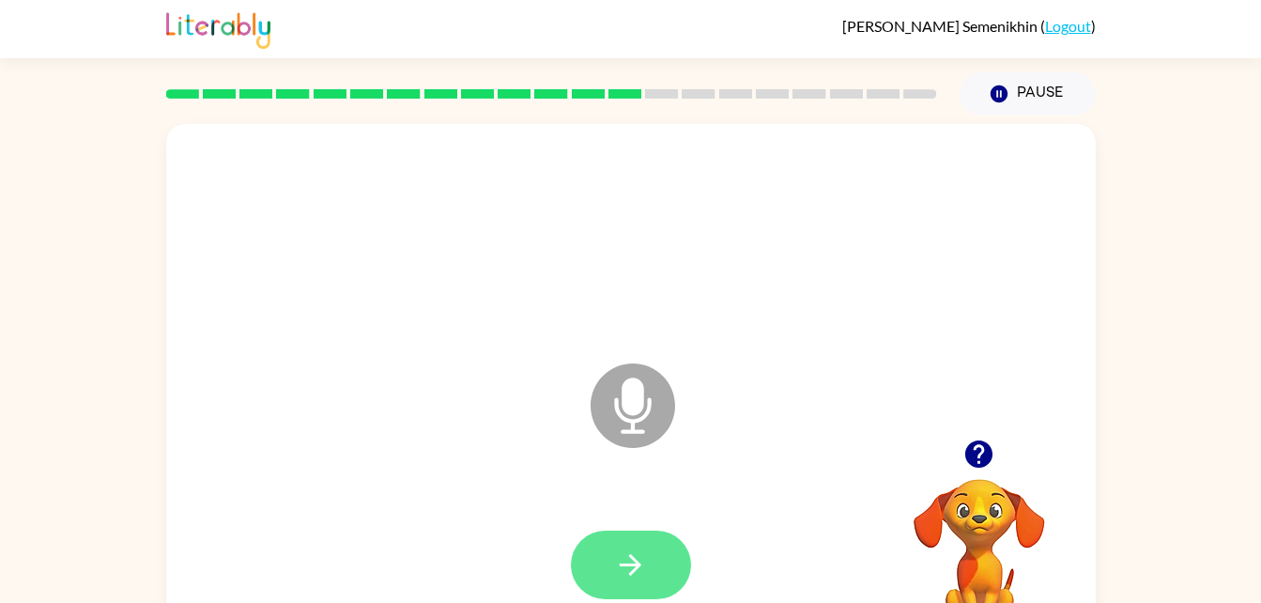
click at [625, 555] on icon "button" at bounding box center [630, 564] width 33 height 33
click at [648, 545] on button "button" at bounding box center [631, 564] width 120 height 69
click at [622, 574] on icon "button" at bounding box center [630, 564] width 33 height 33
click at [646, 550] on icon "button" at bounding box center [630, 564] width 33 height 33
click at [631, 550] on icon "button" at bounding box center [630, 564] width 33 height 33
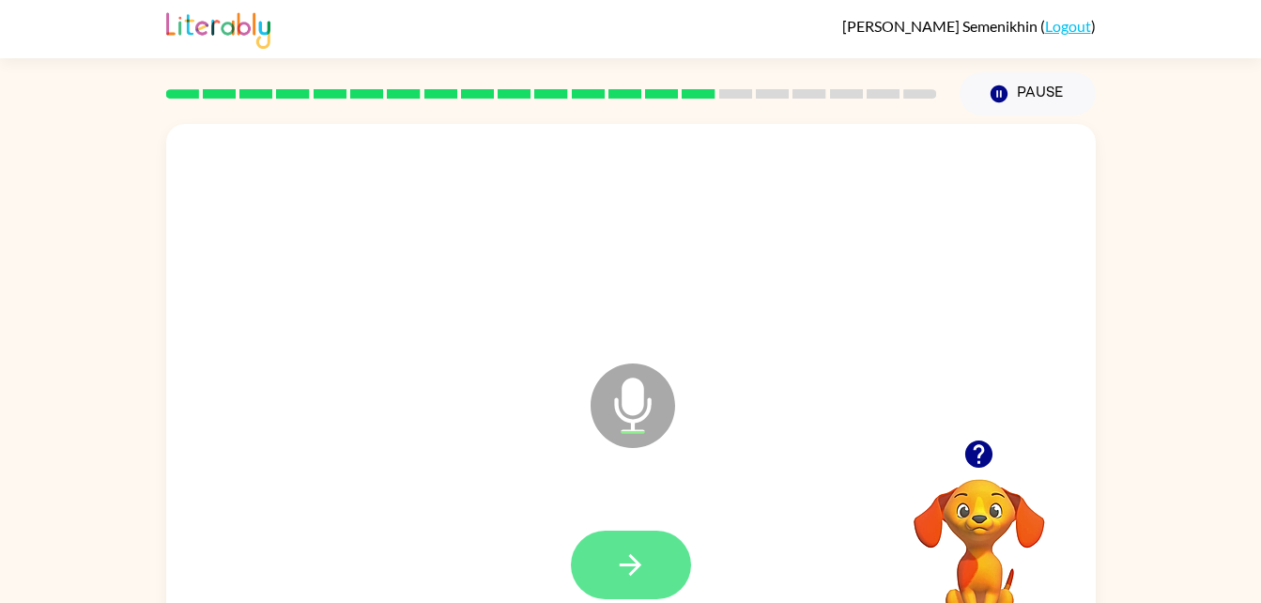
click at [627, 559] on icon "button" at bounding box center [630, 564] width 33 height 33
click at [637, 568] on icon "button" at bounding box center [631, 565] width 22 height 22
click at [660, 557] on button "button" at bounding box center [631, 564] width 120 height 69
click at [594, 540] on button "button" at bounding box center [631, 564] width 120 height 69
click at [652, 554] on button "button" at bounding box center [631, 564] width 120 height 69
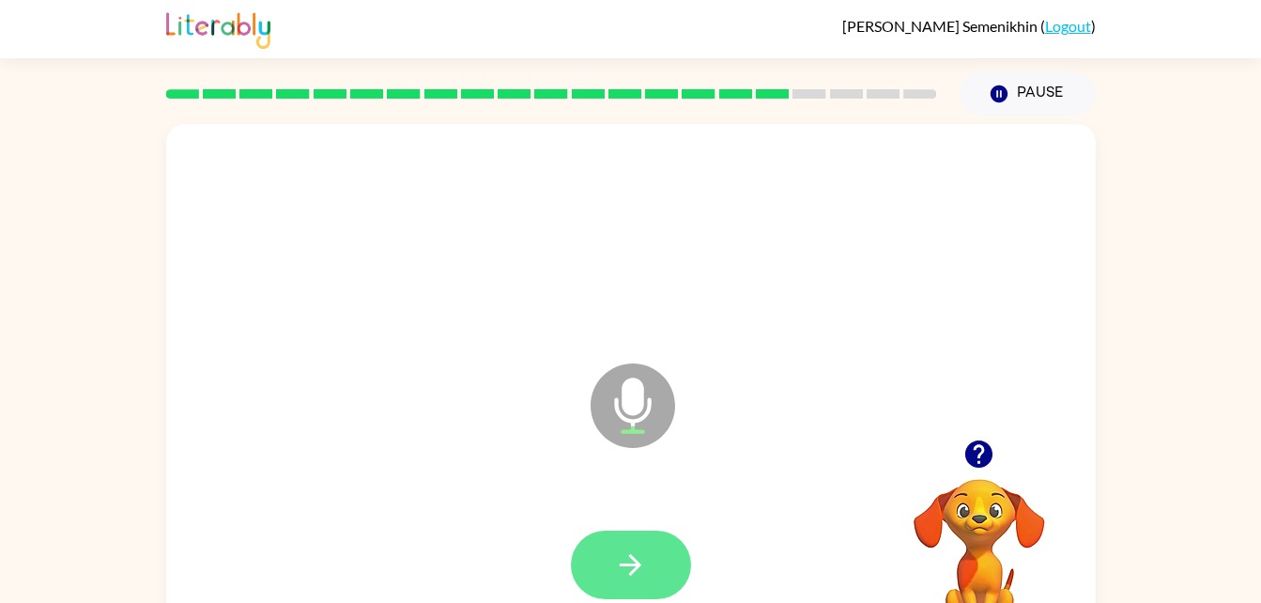
click at [679, 545] on button "button" at bounding box center [631, 564] width 120 height 69
click at [636, 572] on icon "button" at bounding box center [630, 564] width 33 height 33
click at [620, 576] on icon "button" at bounding box center [630, 564] width 33 height 33
click at [631, 544] on button "button" at bounding box center [631, 564] width 120 height 69
click at [613, 577] on button "button" at bounding box center [631, 564] width 120 height 69
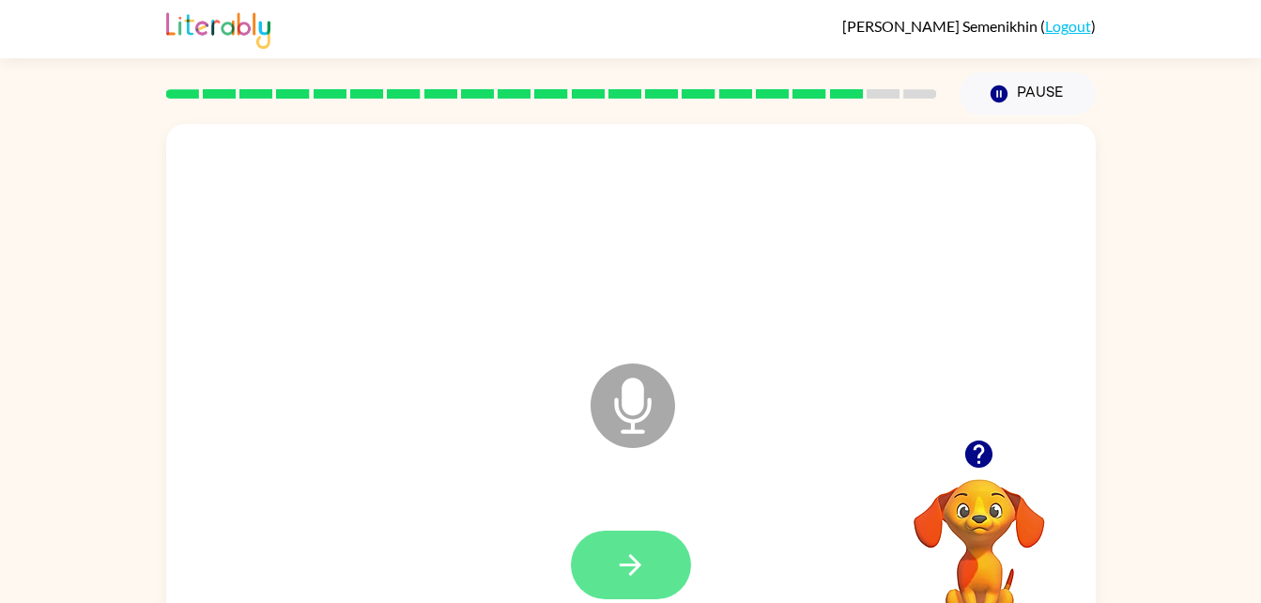
click at [633, 563] on icon "button" at bounding box center [631, 565] width 22 height 22
click at [620, 570] on icon "button" at bounding box center [630, 564] width 33 height 33
click at [629, 561] on icon "button" at bounding box center [630, 564] width 33 height 33
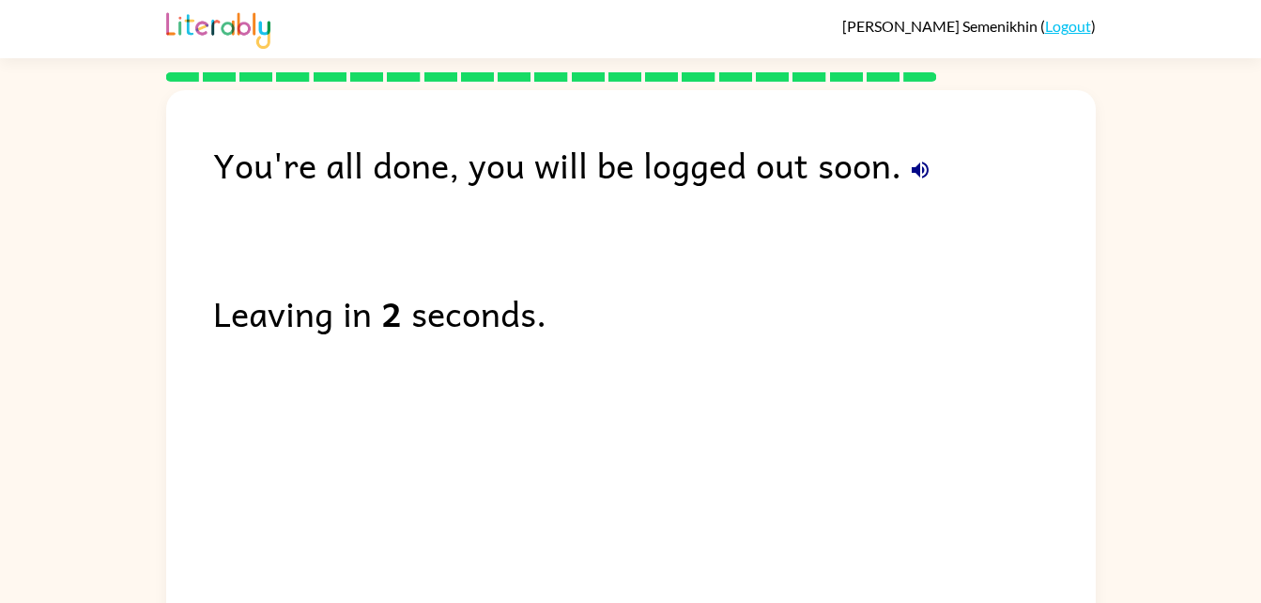
click at [383, 296] on b "2" at bounding box center [391, 312] width 21 height 54
click at [922, 183] on button "button" at bounding box center [920, 170] width 38 height 38
